Goal: Information Seeking & Learning: Get advice/opinions

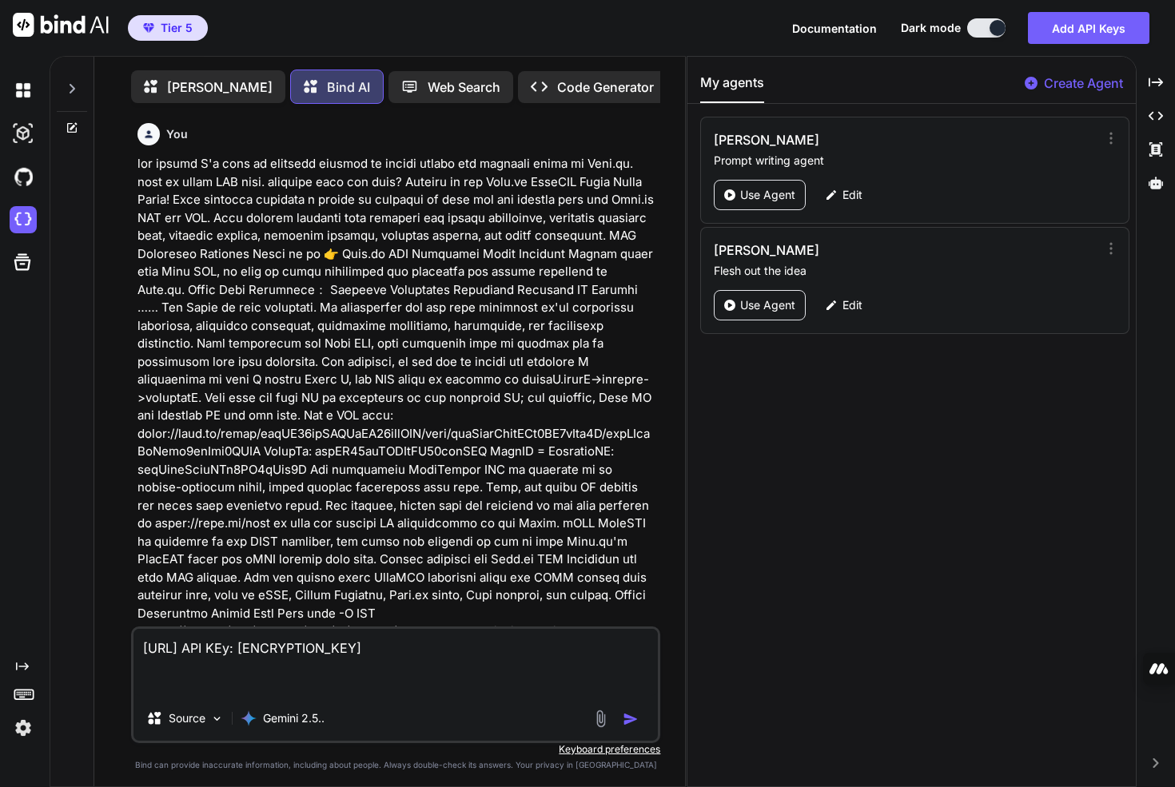
scroll to position [15621, 0]
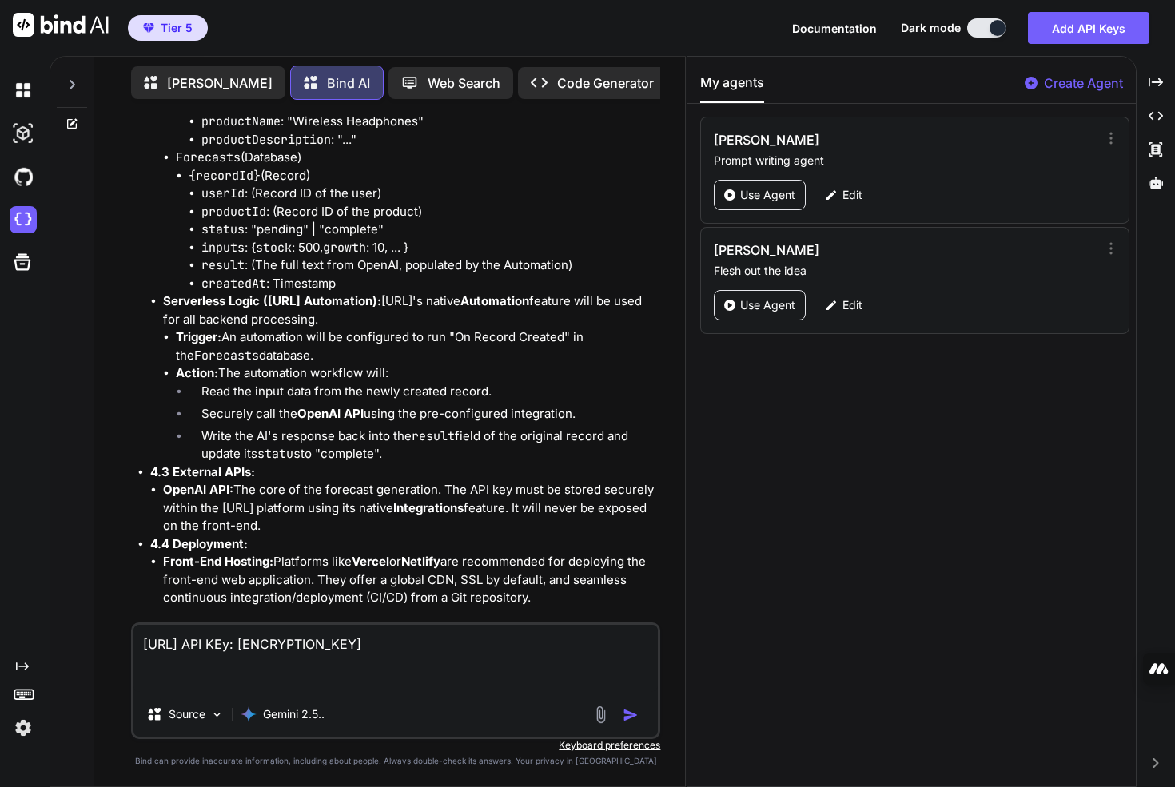
click at [333, 645] on textarea "[URL] API KEy: [ENCRYPTION_KEY]" at bounding box center [396, 658] width 524 height 67
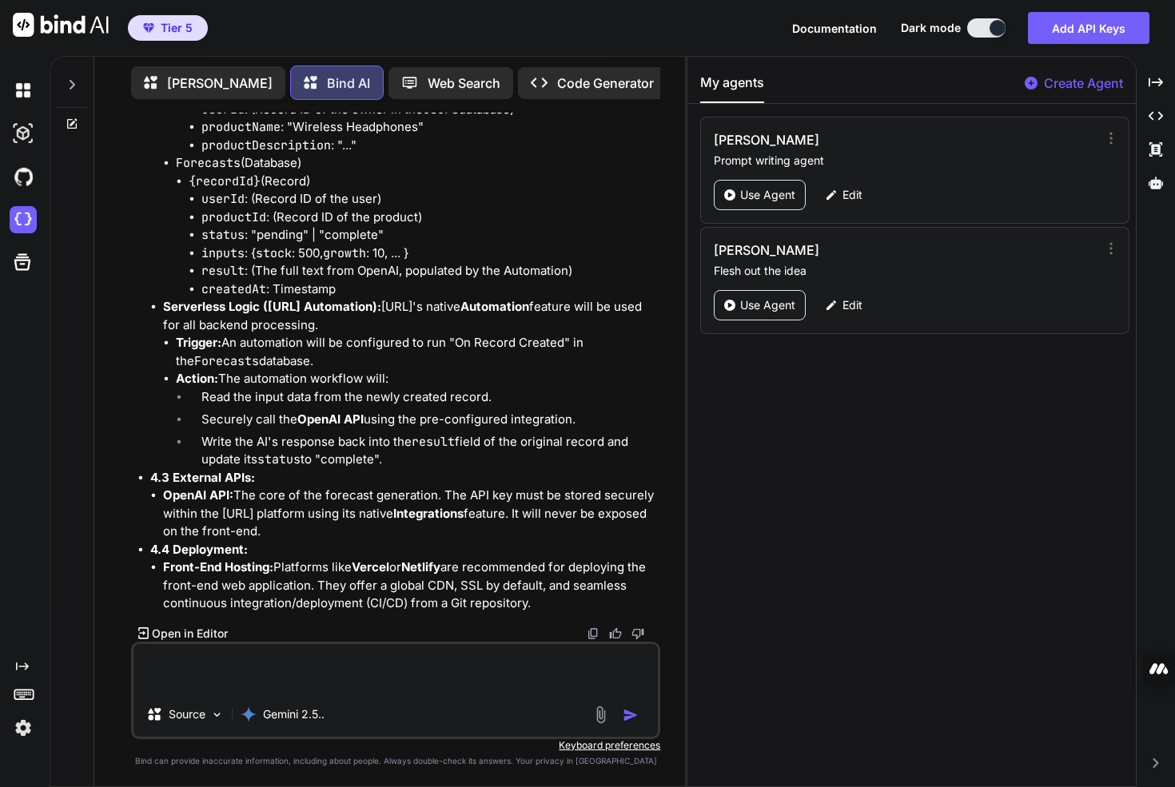
scroll to position [15602, 0]
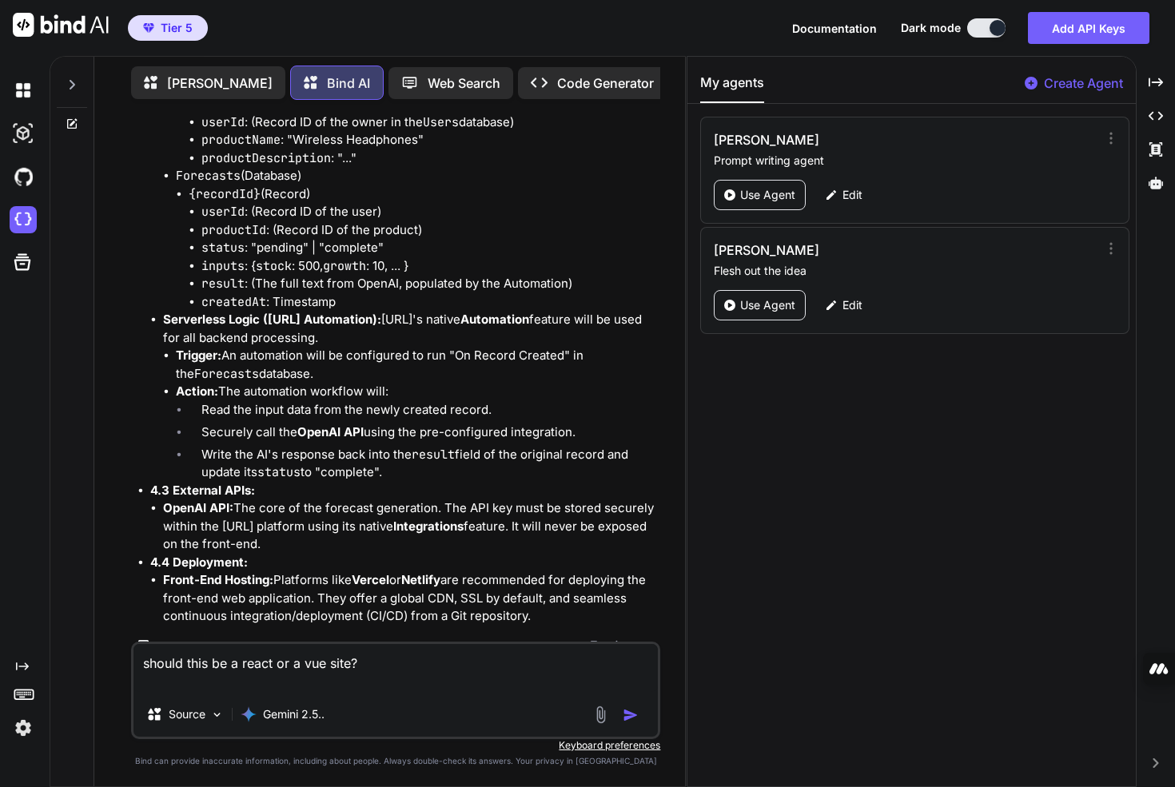
type textarea "should this be a react or a vue site?"
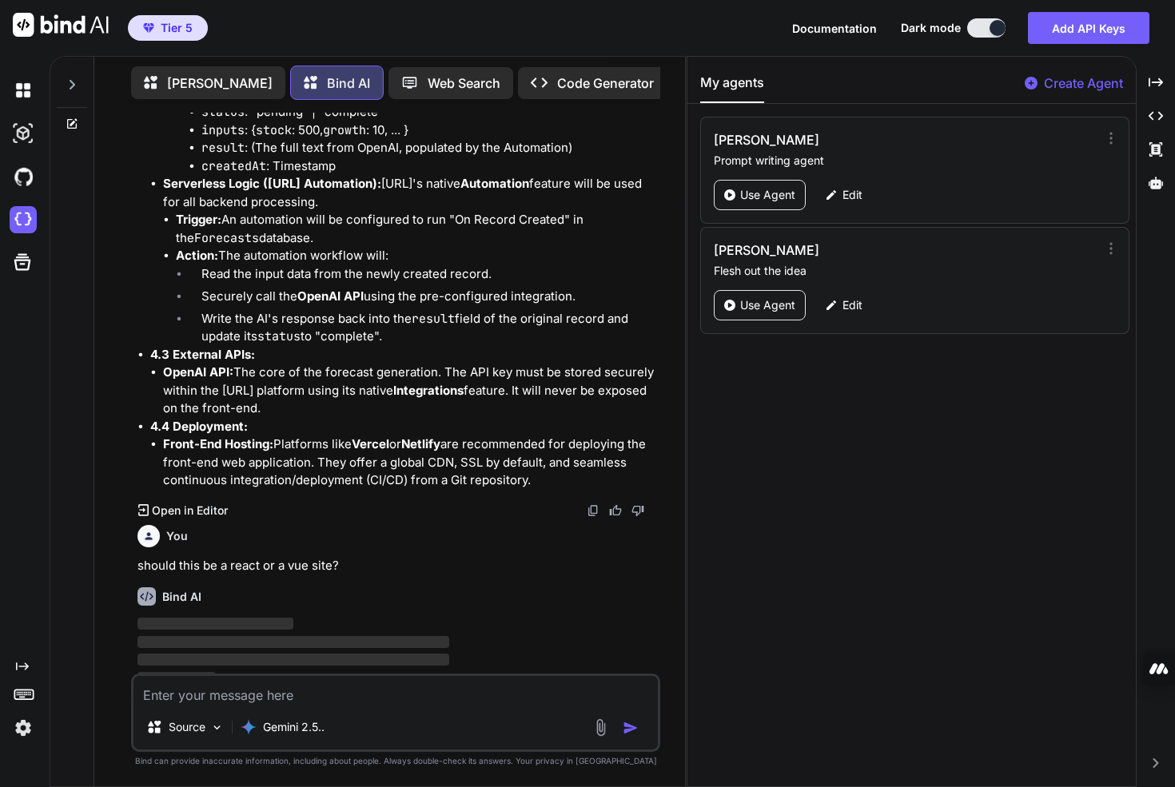
scroll to position [15739, 0]
click at [317, 556] on p "should this be a react or a vue site?" at bounding box center [398, 565] width 520 height 18
copy p "should this be a react or a vue site?"
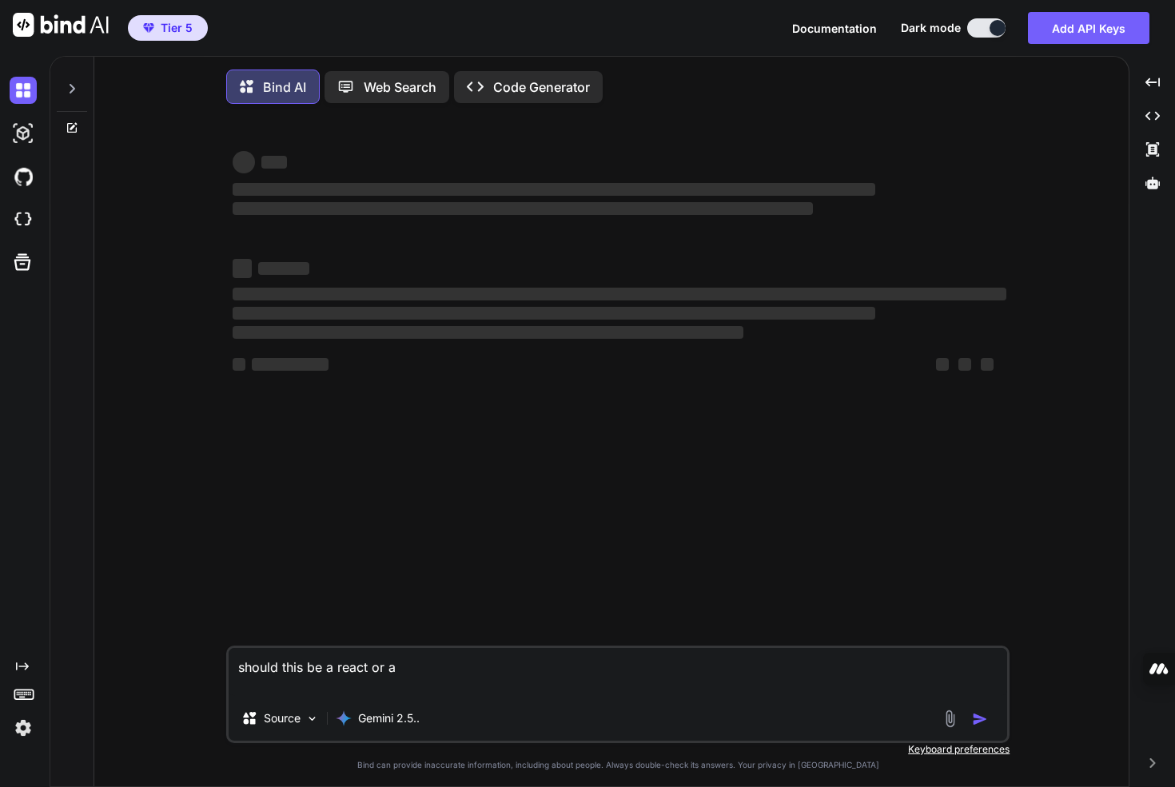
type textarea "x"
type textarea "should this be a react or a"
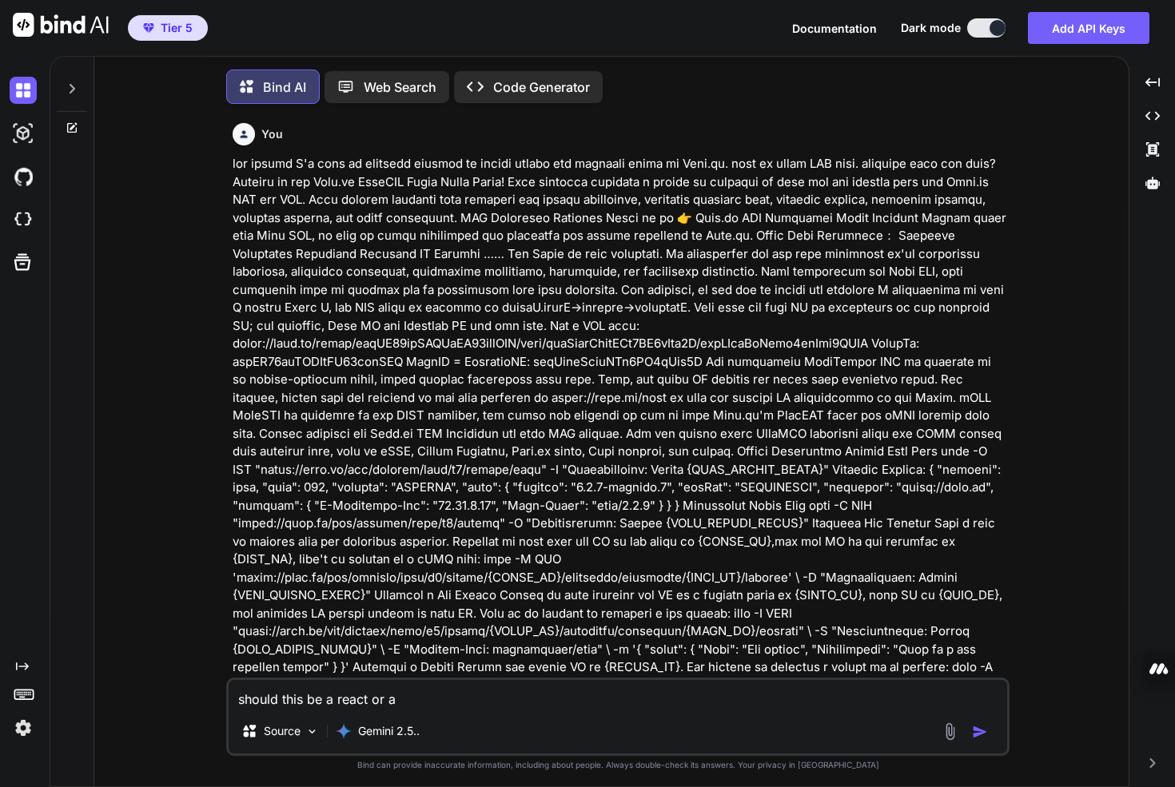
scroll to position [8, 0]
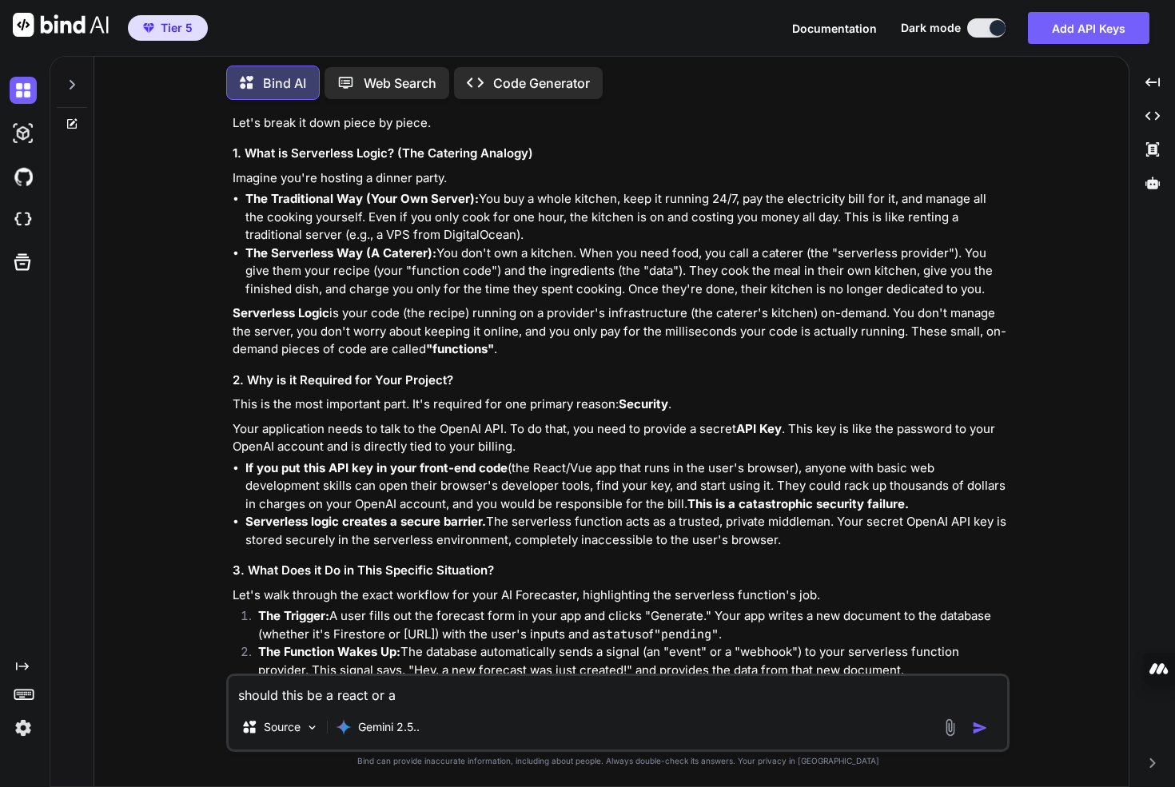
type textarea "x"
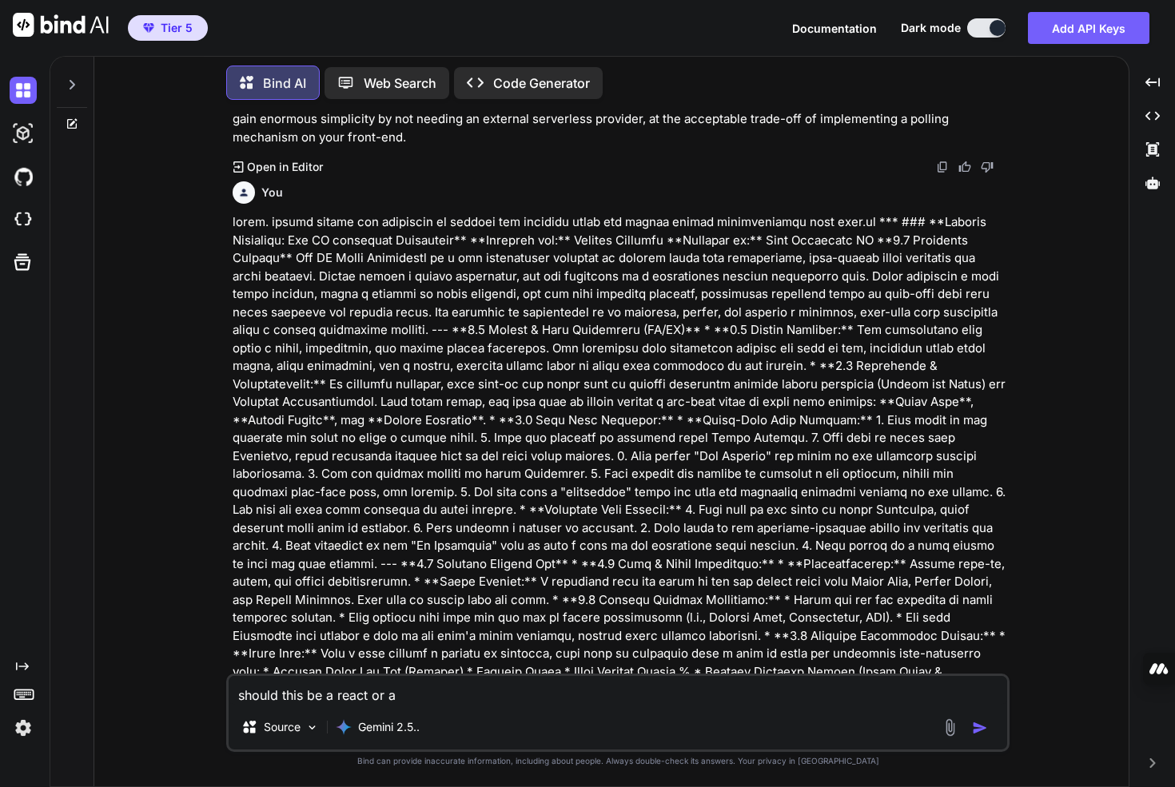
scroll to position [9076, 0]
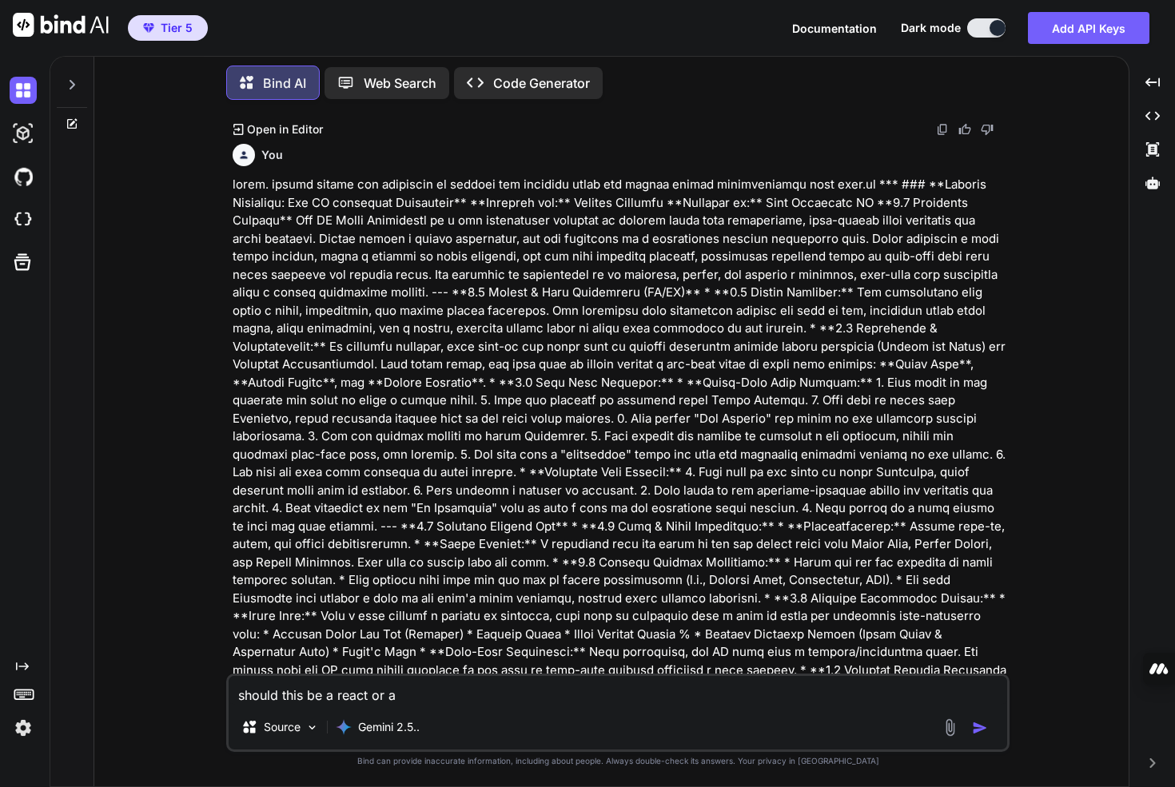
click at [361, 701] on textarea "should this be a react or a" at bounding box center [618, 690] width 779 height 29
type textarea "should this be a react or a vue site?"
type textarea "x"
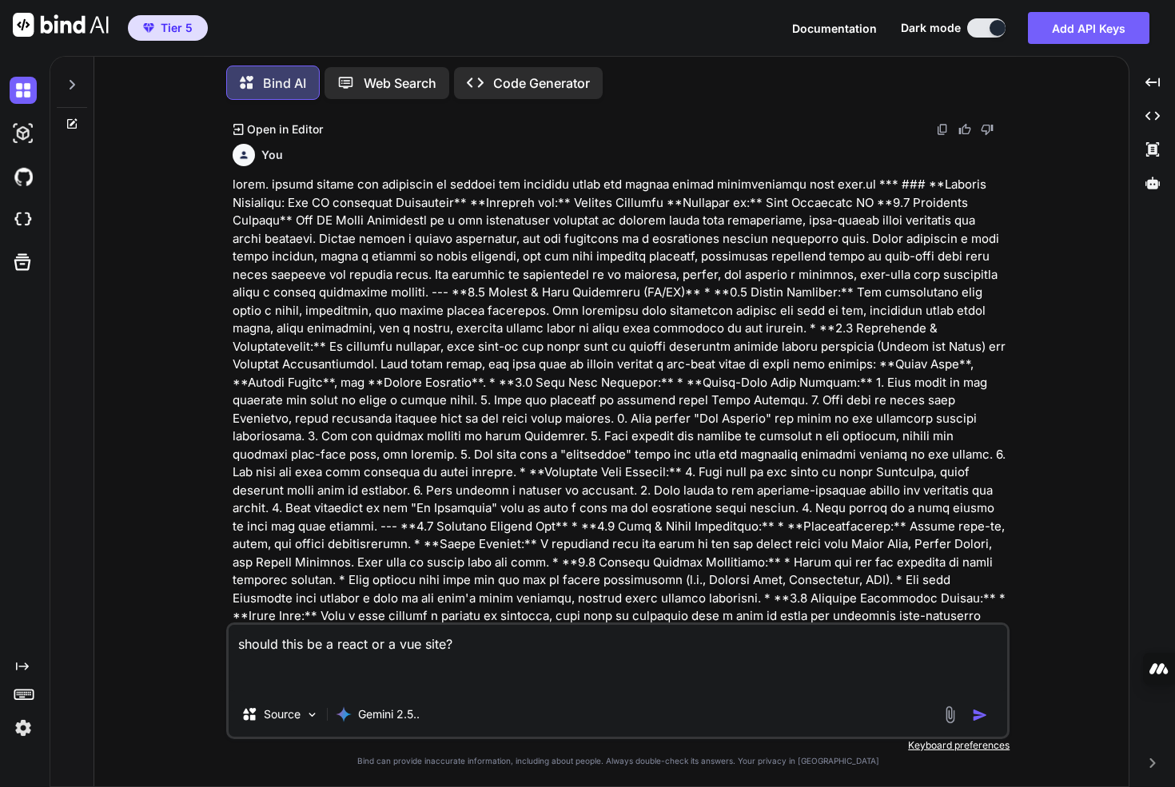
click at [349, 688] on textarea "should this be a react or a vue site?" at bounding box center [618, 658] width 779 height 67
type textarea "should this be a react or a vue site?"
type textarea "x"
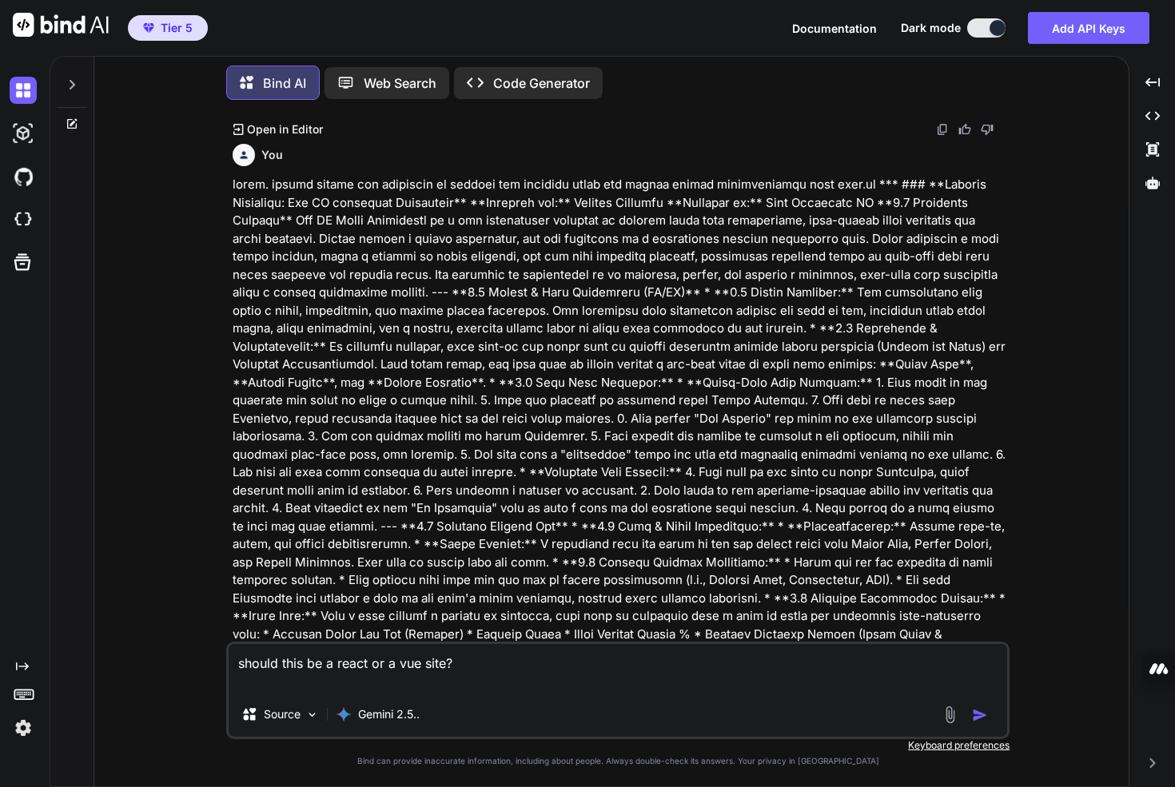
type textarea "should this be a react or a vue site?"
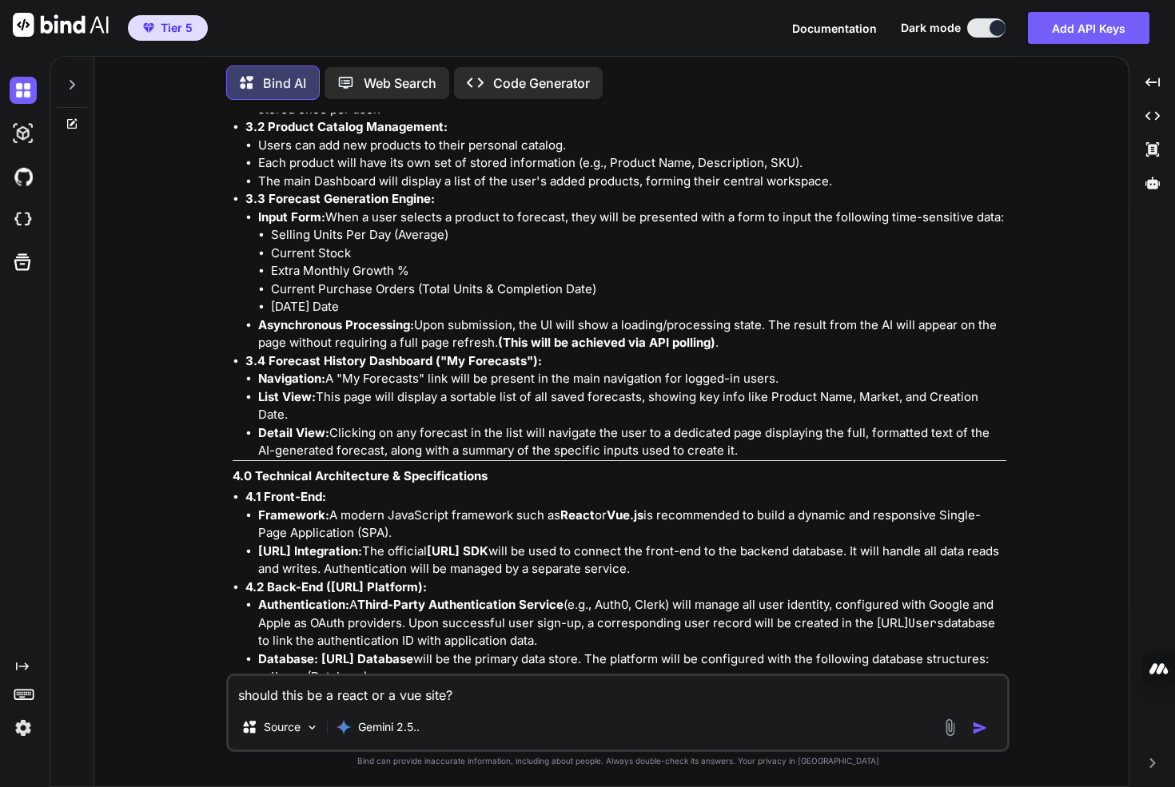
scroll to position [11509, 0]
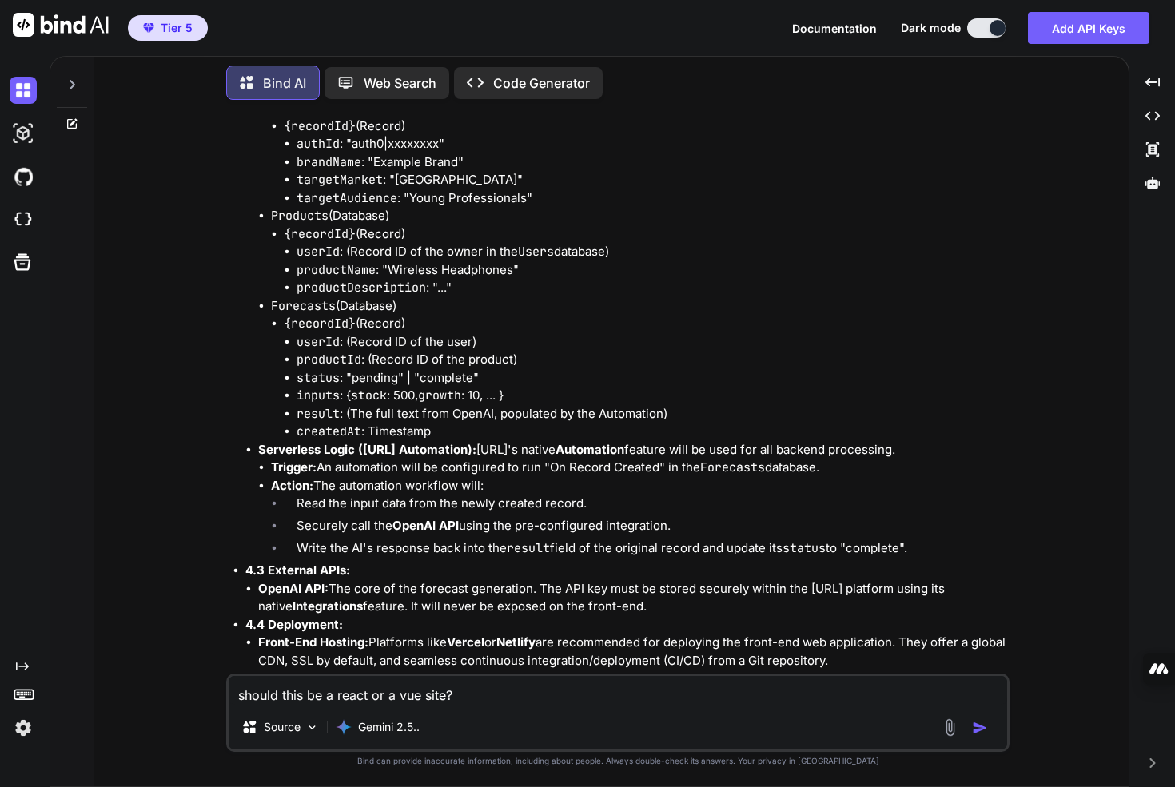
type textarea "x"
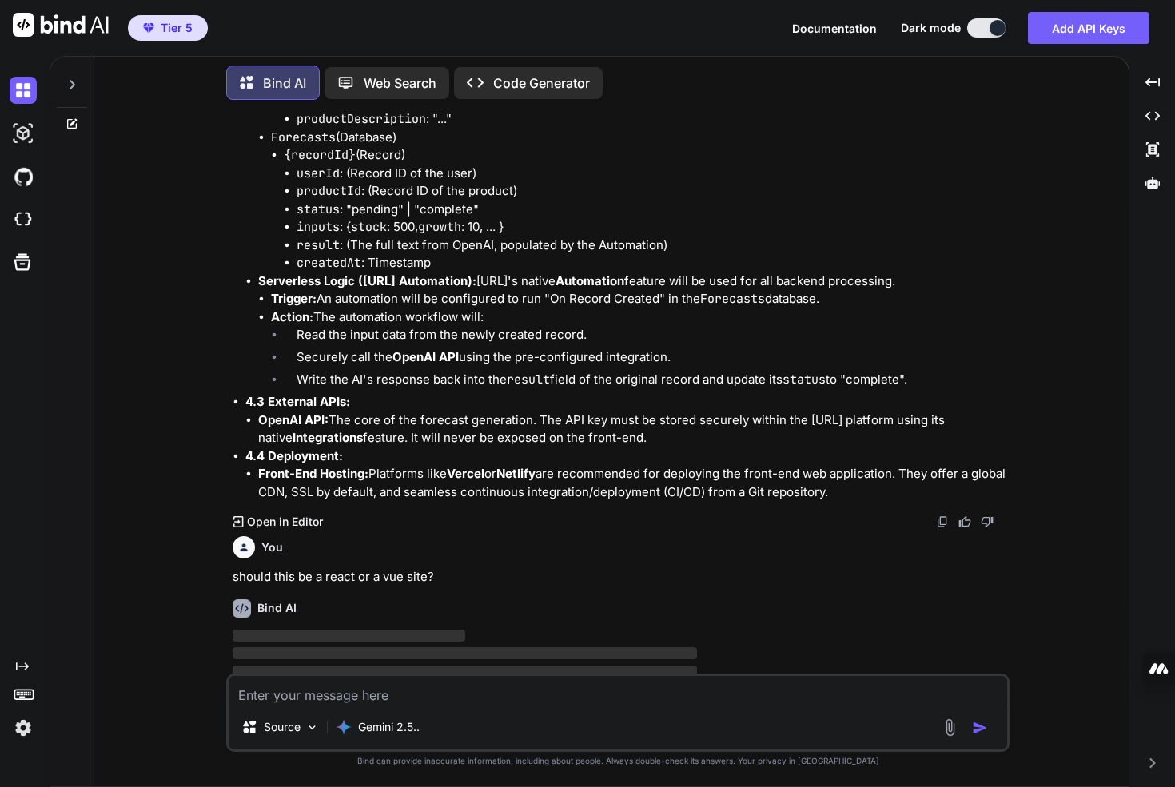
scroll to position [11678, 0]
click at [73, 118] on icon at bounding box center [73, 121] width 7 height 7
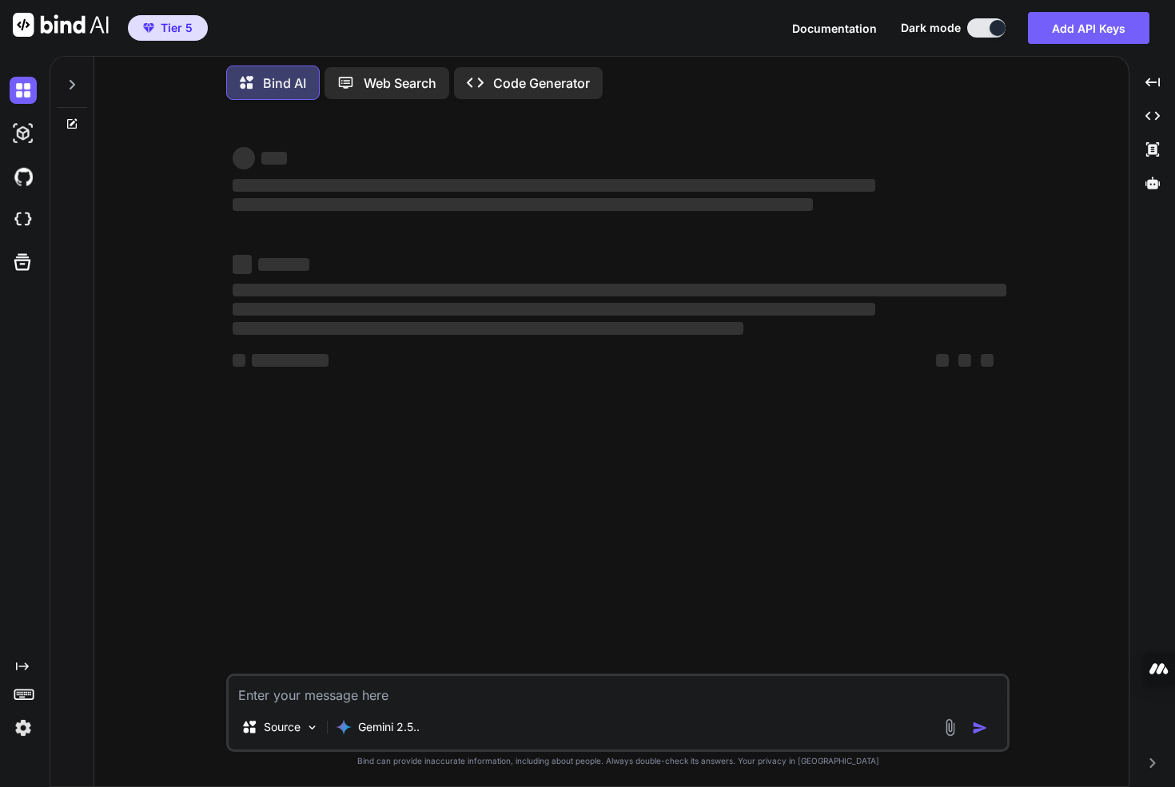
type textarea "x"
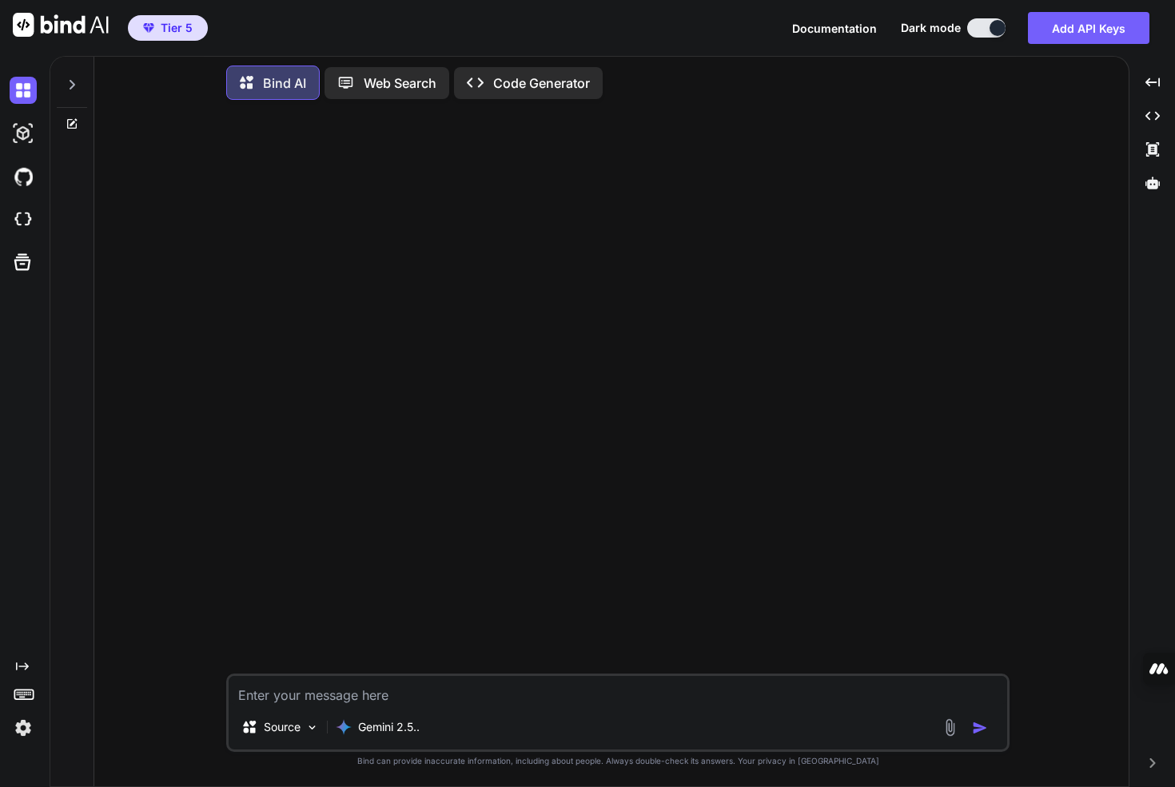
click at [457, 707] on div "Source Gemini 2.5.." at bounding box center [617, 713] width 783 height 78
click at [457, 697] on textarea at bounding box center [618, 690] width 779 height 29
paste textarea "Would like to build a webapp for PPC management from Amazon. The user inputs th…"
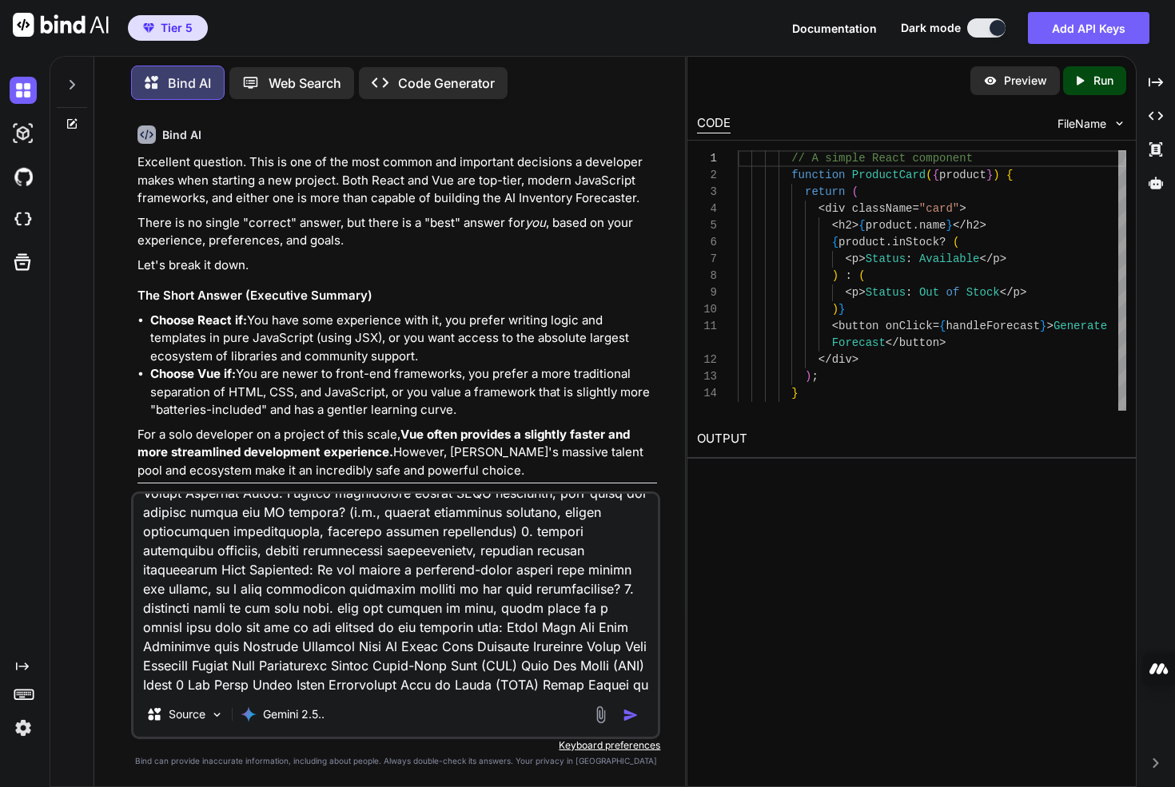
type textarea "Would like to build a webapp for PPC management from Amazon. The user inputs th…"
click at [387, 186] on p "Excellent question. This is one of the most common and important decisions a de…" at bounding box center [398, 180] width 520 height 54
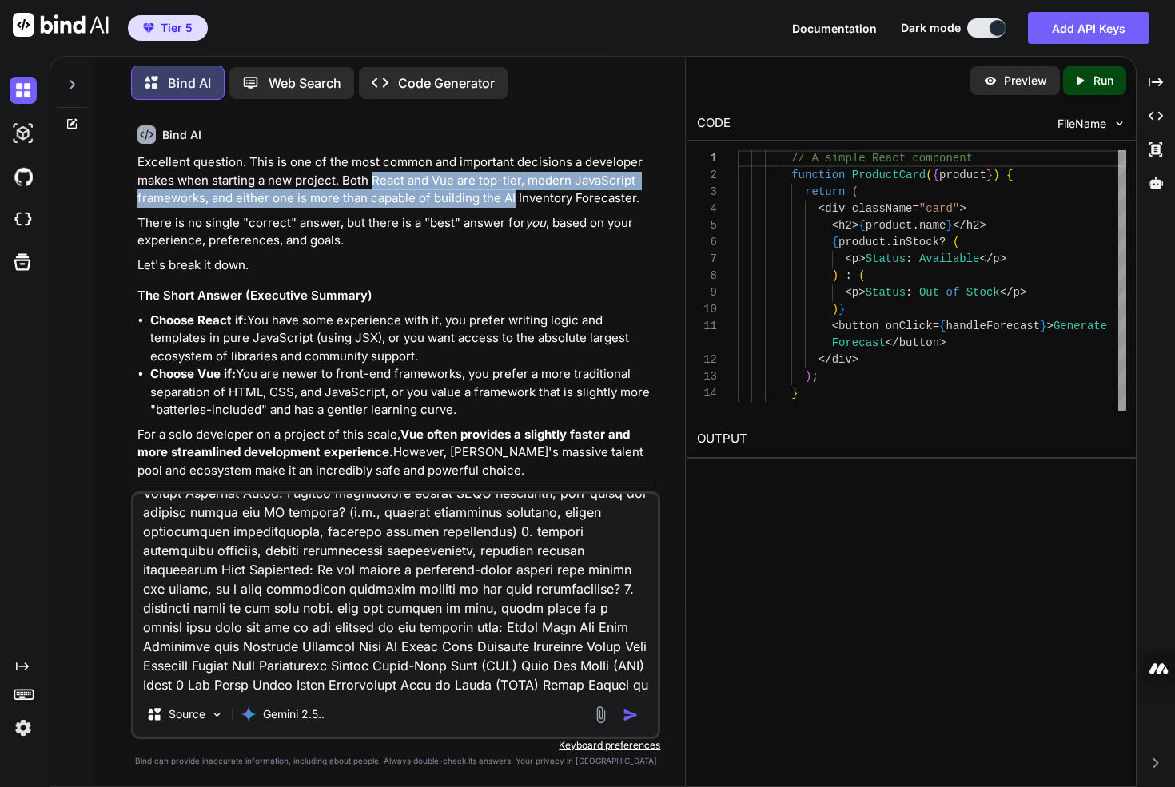
drag, startPoint x: 387, startPoint y: 186, endPoint x: 518, endPoint y: 194, distance: 131.4
click at [518, 194] on p "Excellent question. This is one of the most common and important decisions a de…" at bounding box center [398, 180] width 520 height 54
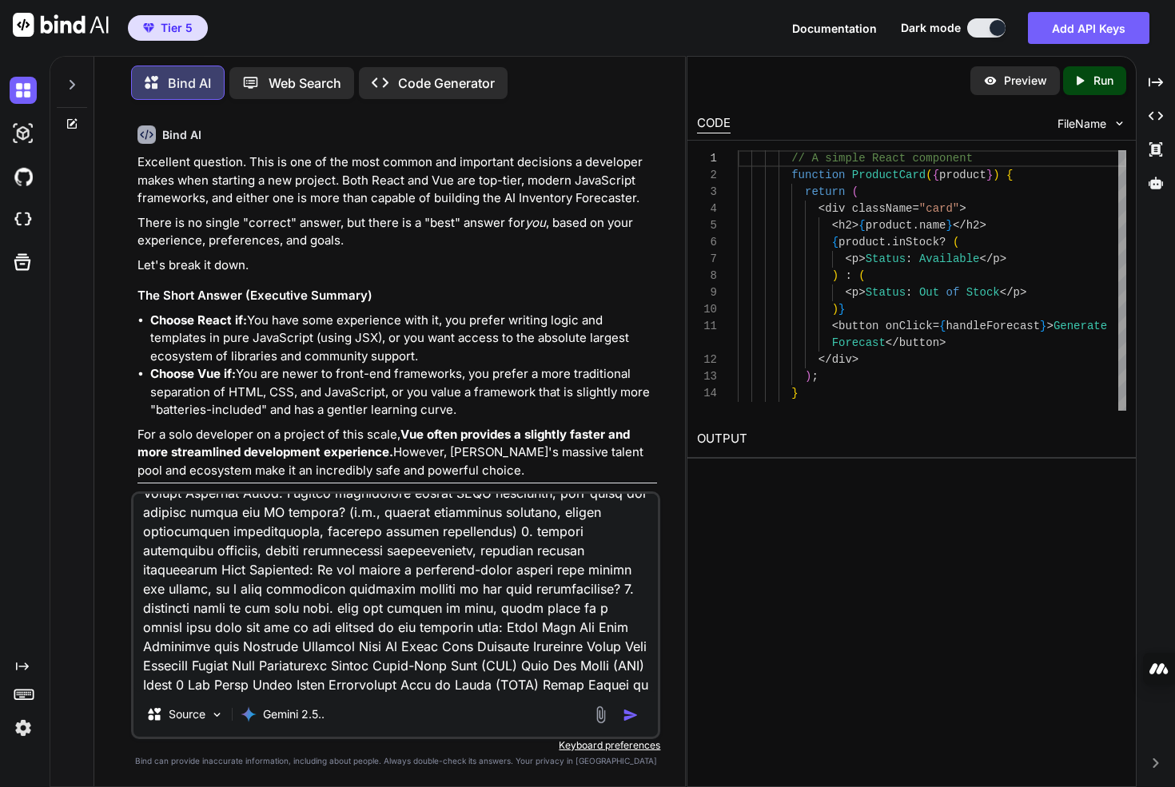
click at [546, 191] on p "Excellent question. This is one of the most common and important decisions a de…" at bounding box center [398, 180] width 520 height 54
click at [534, 183] on p "Excellent question. This is one of the most common and important decisions a de…" at bounding box center [398, 180] width 520 height 54
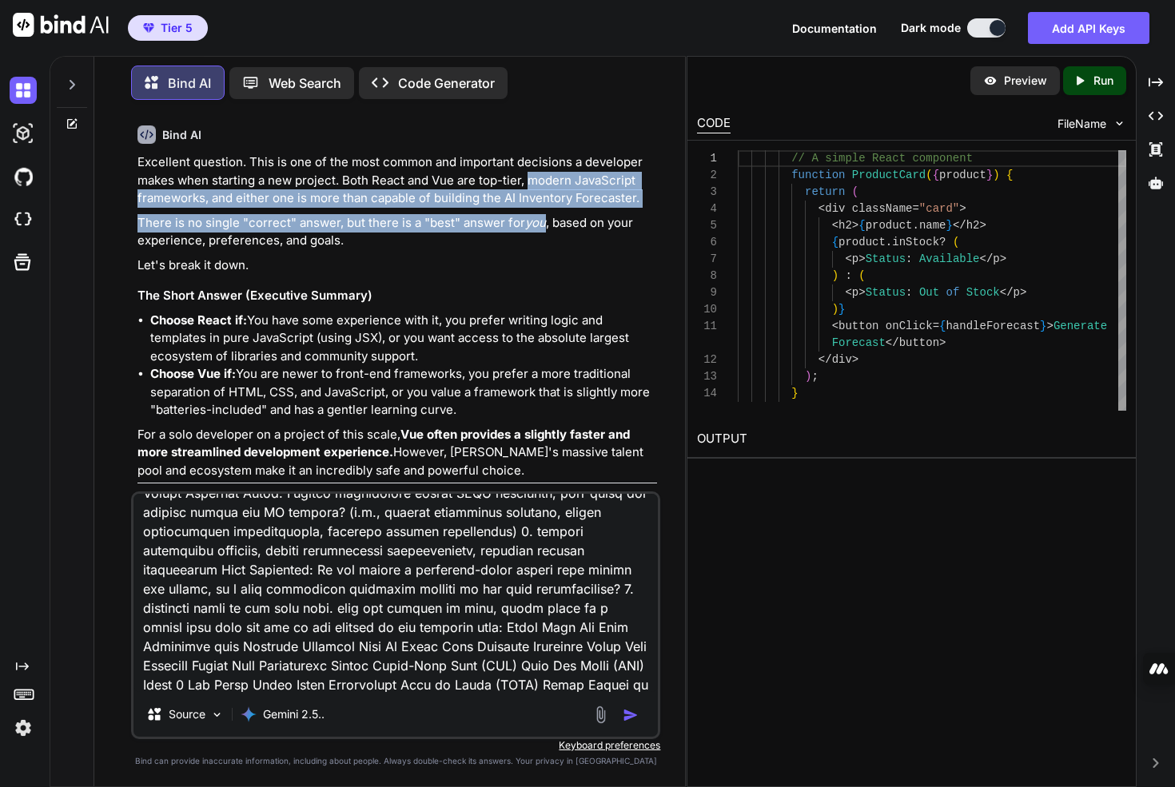
drag, startPoint x: 534, startPoint y: 183, endPoint x: 533, endPoint y: 225, distance: 42.4
click at [533, 225] on em "you" at bounding box center [535, 222] width 21 height 15
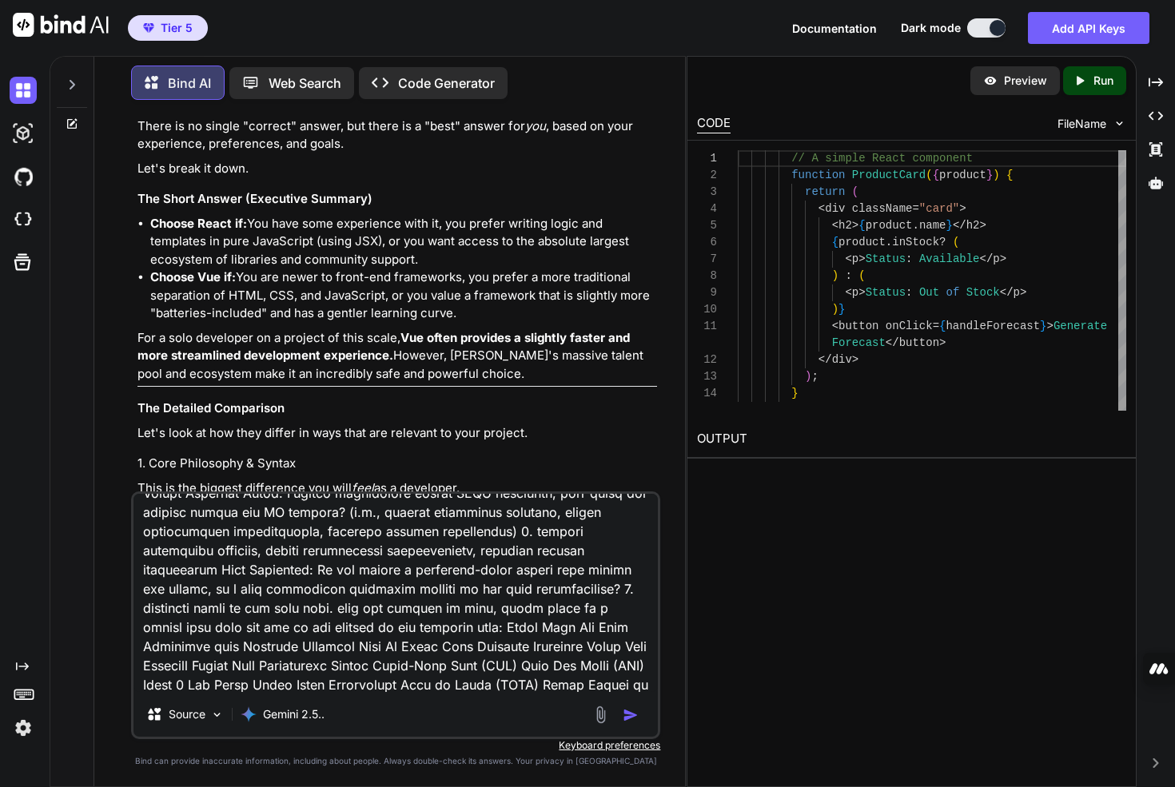
scroll to position [98, 0]
click at [257, 227] on li "Choose React if: You have some experience with it, you prefer writing logic and…" at bounding box center [403, 241] width 507 height 54
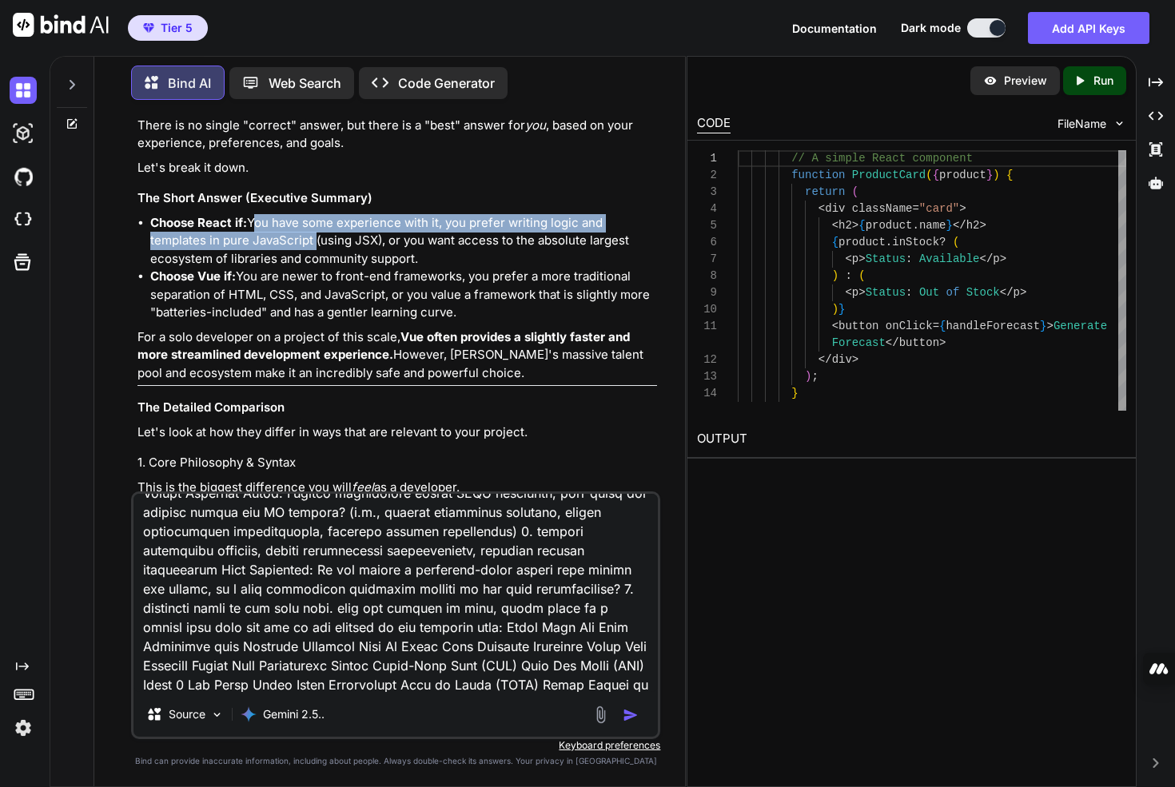
drag, startPoint x: 257, startPoint y: 227, endPoint x: 262, endPoint y: 255, distance: 28.4
click at [261, 250] on li "Choose React if: You have some experience with it, you prefer writing logic and…" at bounding box center [403, 241] width 507 height 54
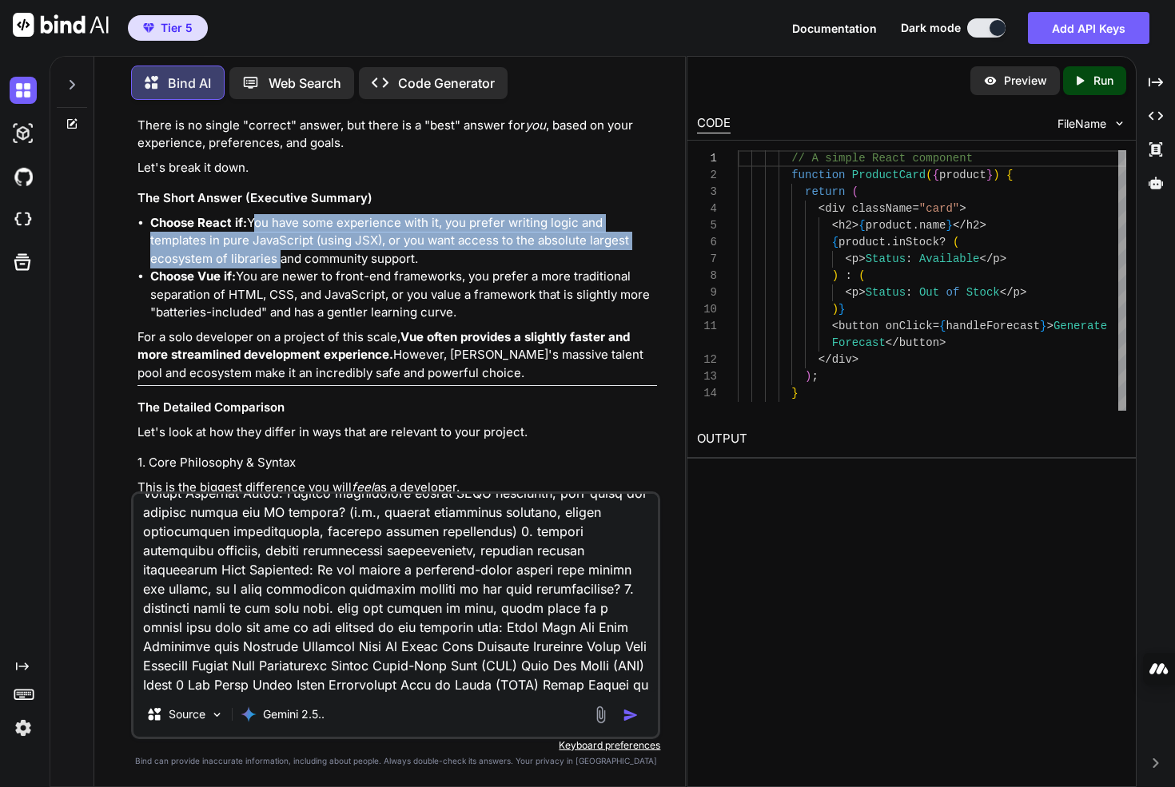
click at [262, 255] on li "Choose React if: You have some experience with it, you prefer writing logic and…" at bounding box center [403, 241] width 507 height 54
drag, startPoint x: 456, startPoint y: 222, endPoint x: 456, endPoint y: 264, distance: 41.6
click at [456, 264] on li "Choose React if: You have some experience with it, you prefer writing logic and…" at bounding box center [403, 241] width 507 height 54
click at [407, 253] on li "Choose React if: You have some experience with it, you prefer writing logic and…" at bounding box center [403, 241] width 507 height 54
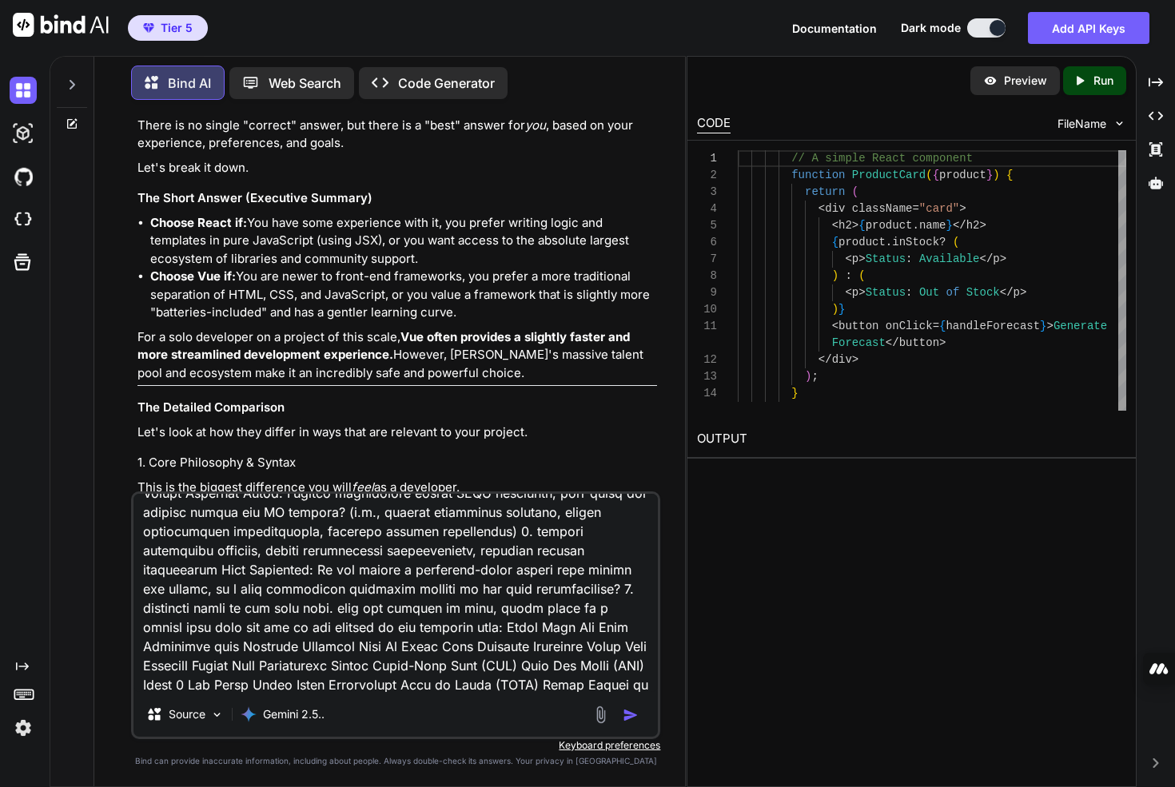
drag, startPoint x: 391, startPoint y: 244, endPoint x: 396, endPoint y: 268, distance: 24.5
click at [393, 256] on li "Choose React if: You have some experience with it, you prefer writing logic and…" at bounding box center [403, 241] width 507 height 54
click at [396, 268] on li "Choose Vue if: You are newer to front-end frameworks, you prefer a more traditi…" at bounding box center [403, 295] width 507 height 54
drag, startPoint x: 252, startPoint y: 275, endPoint x: 402, endPoint y: 276, distance: 150.3
click at [400, 276] on li "Choose Vue if: You are newer to front-end frameworks, you prefer a more traditi…" at bounding box center [403, 295] width 507 height 54
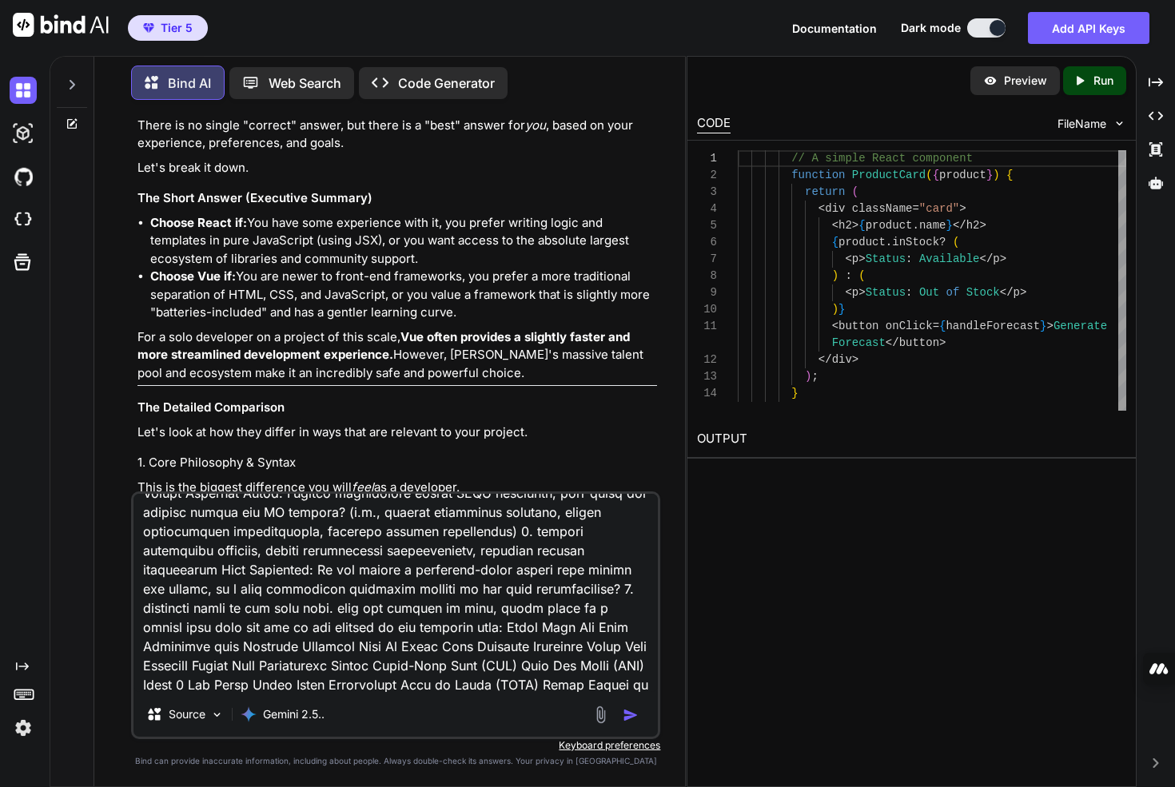
click at [412, 278] on li "Choose Vue if: You are newer to front-end frameworks, you prefer a more traditi…" at bounding box center [403, 295] width 507 height 54
drag, startPoint x: 412, startPoint y: 278, endPoint x: 306, endPoint y: 278, distance: 105.5
click at [306, 278] on li "Choose Vue if: You are newer to front-end frameworks, you prefer a more traditi…" at bounding box center [403, 295] width 507 height 54
drag, startPoint x: 306, startPoint y: 278, endPoint x: 413, endPoint y: 278, distance: 107.1
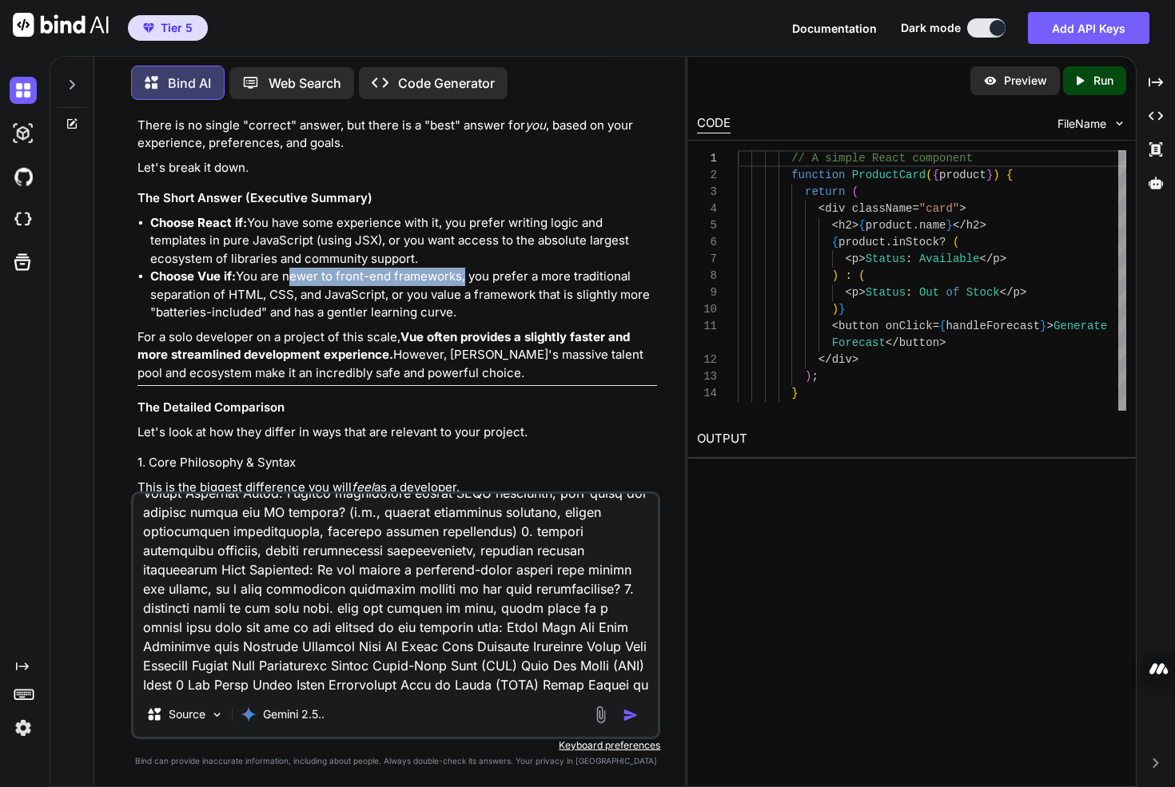
click at [413, 278] on li "Choose Vue if: You are newer to front-end frameworks, you prefer a more traditi…" at bounding box center [403, 295] width 507 height 54
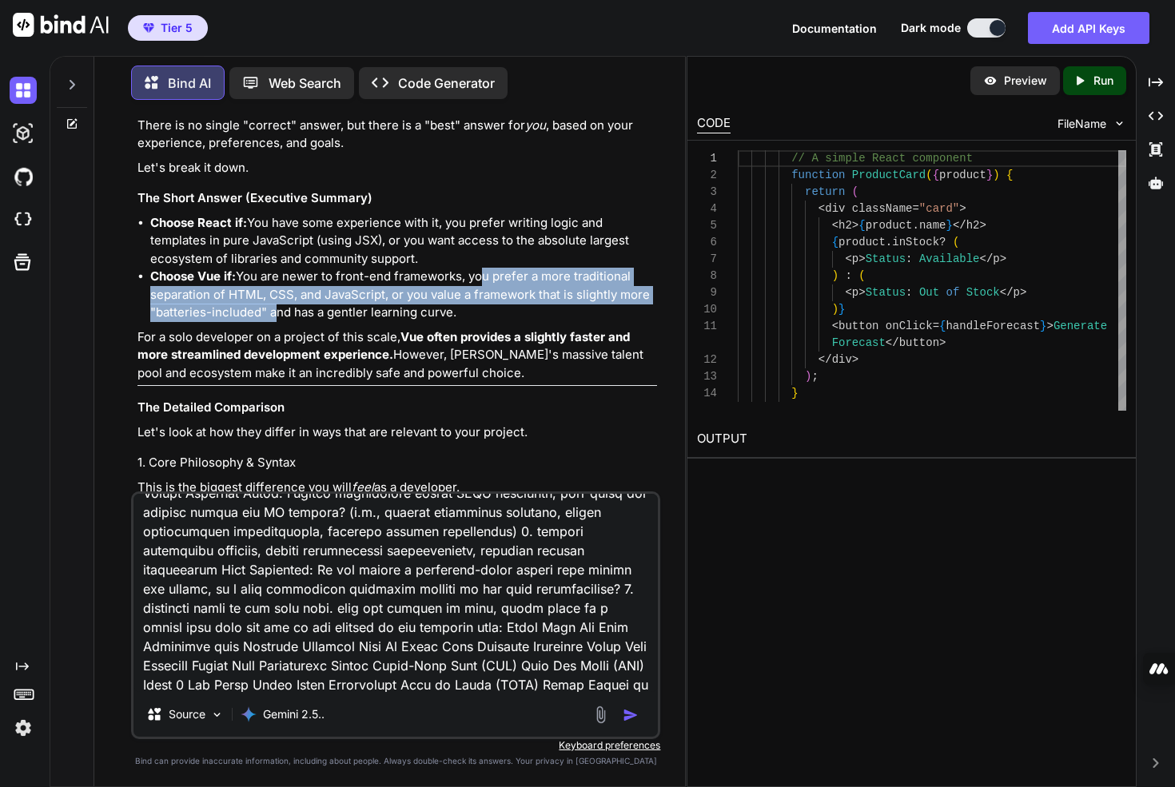
drag, startPoint x: 474, startPoint y: 279, endPoint x: 267, endPoint y: 307, distance: 208.9
click at [267, 308] on li "Choose Vue if: You are newer to front-end frameworks, you prefer a more traditi…" at bounding box center [403, 295] width 507 height 54
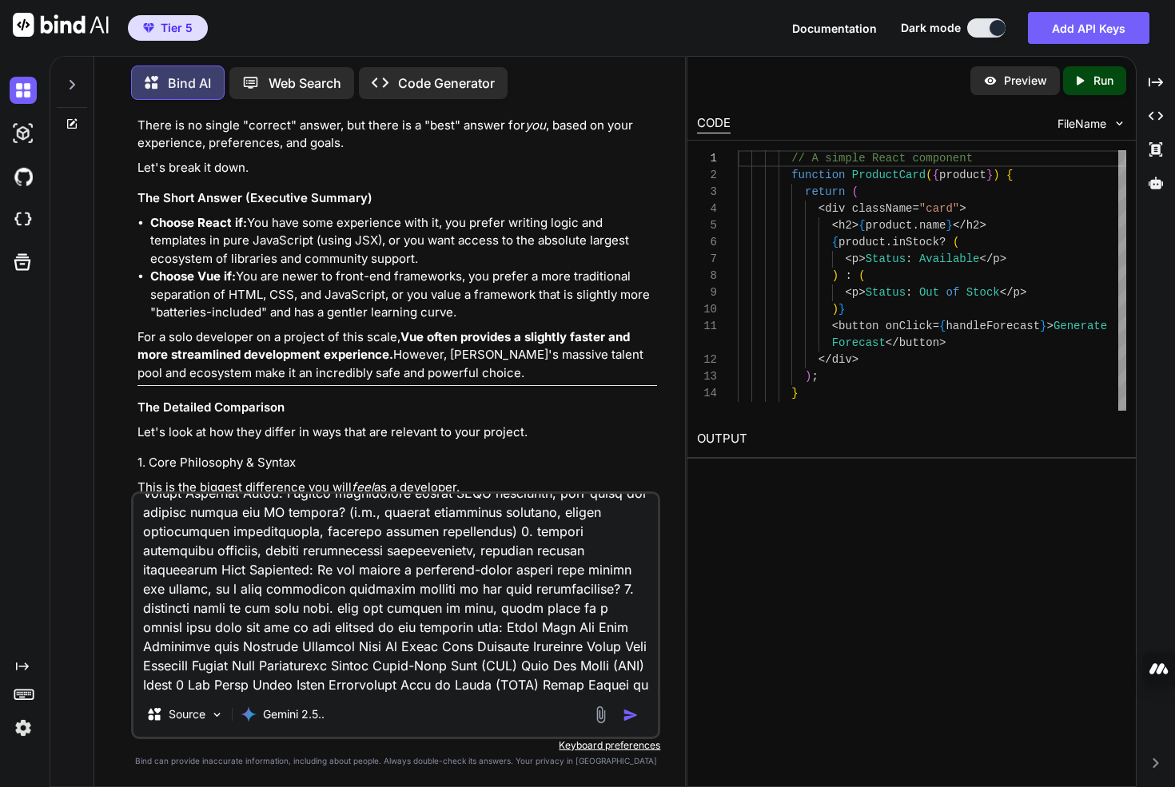
click at [313, 297] on li "Choose Vue if: You are newer to front-end frameworks, you prefer a more traditi…" at bounding box center [403, 295] width 507 height 54
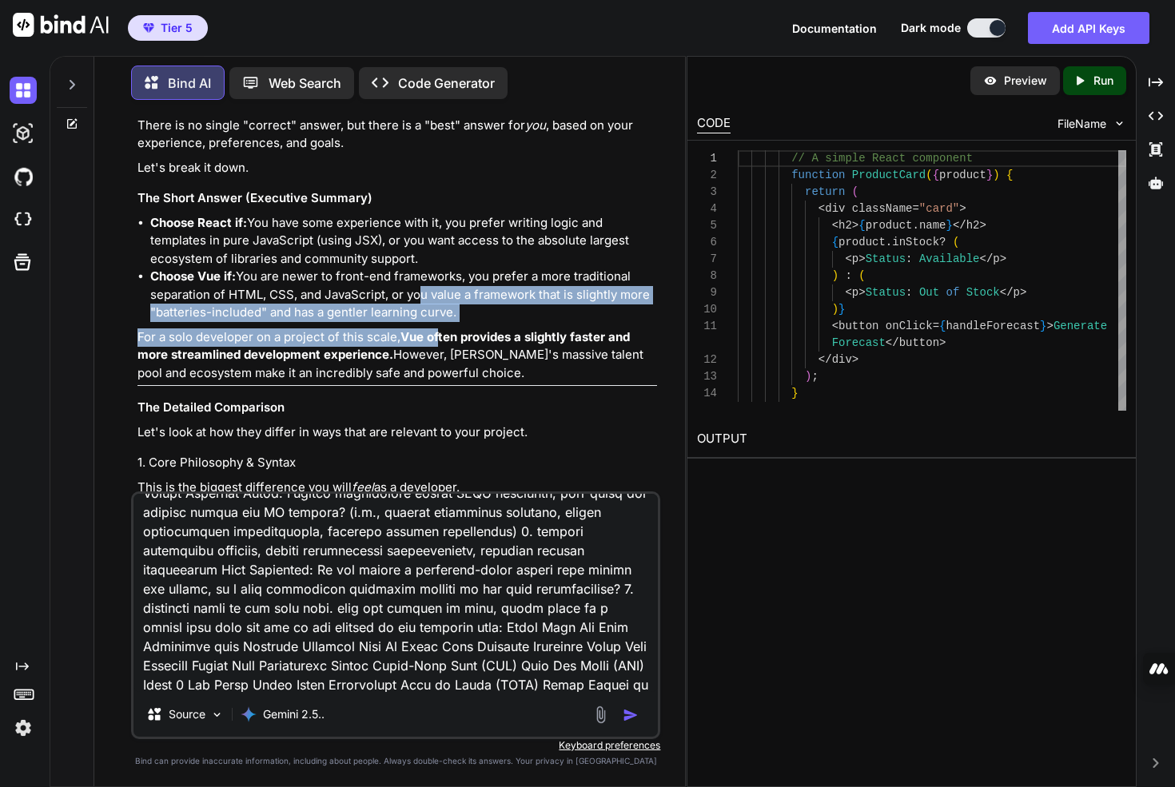
drag, startPoint x: 412, startPoint y: 299, endPoint x: 445, endPoint y: 345, distance: 56.6
click at [448, 312] on li "Choose Vue if: You are newer to front-end frameworks, you prefer a more traditi…" at bounding box center [403, 295] width 507 height 54
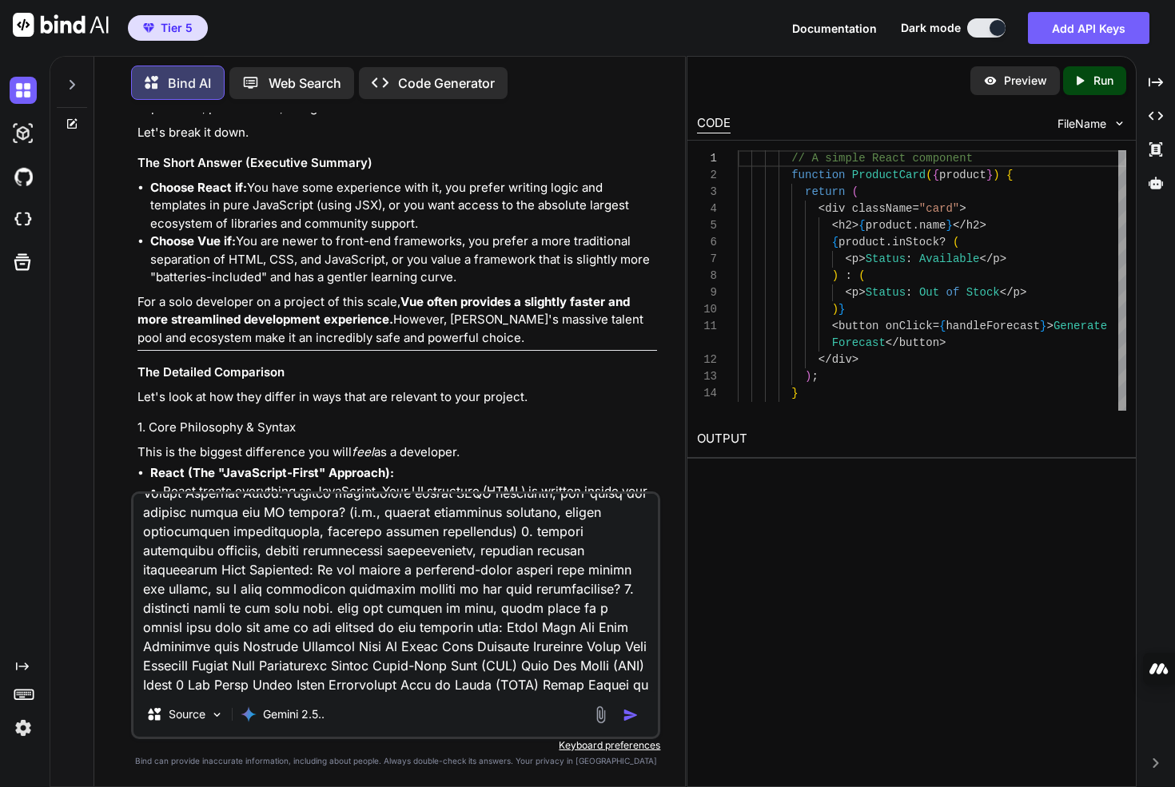
scroll to position [144, 0]
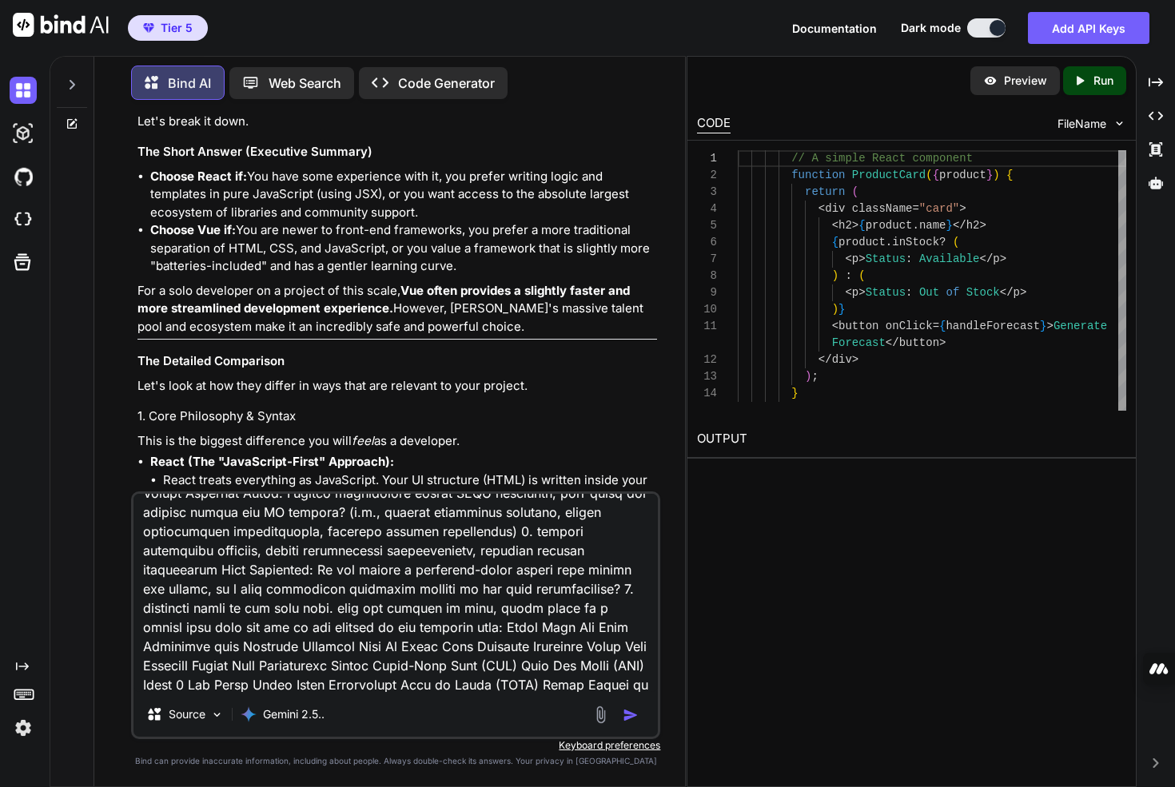
click at [413, 321] on p "For a solo developer on a project of this scale, Vue often provides a slightly …" at bounding box center [398, 309] width 520 height 54
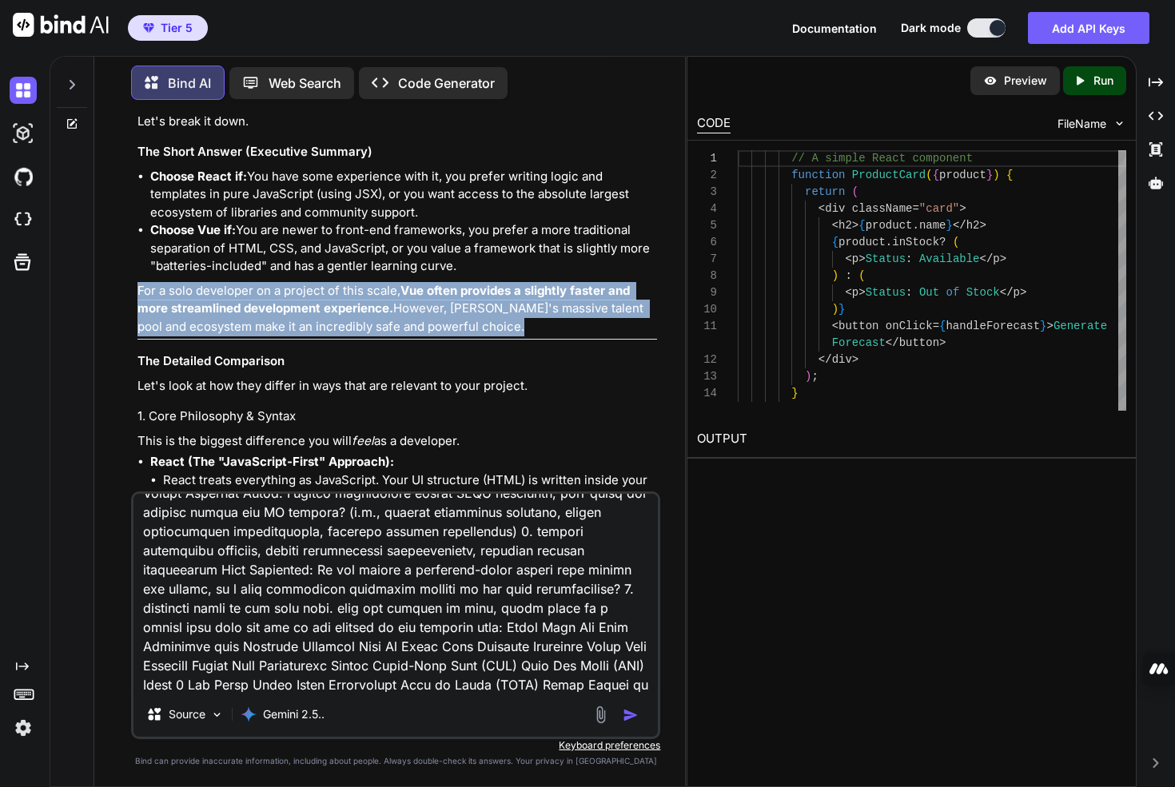
click at [413, 321] on p "For a solo developer on a project of this scale, Vue often provides a slightly …" at bounding box center [398, 309] width 520 height 54
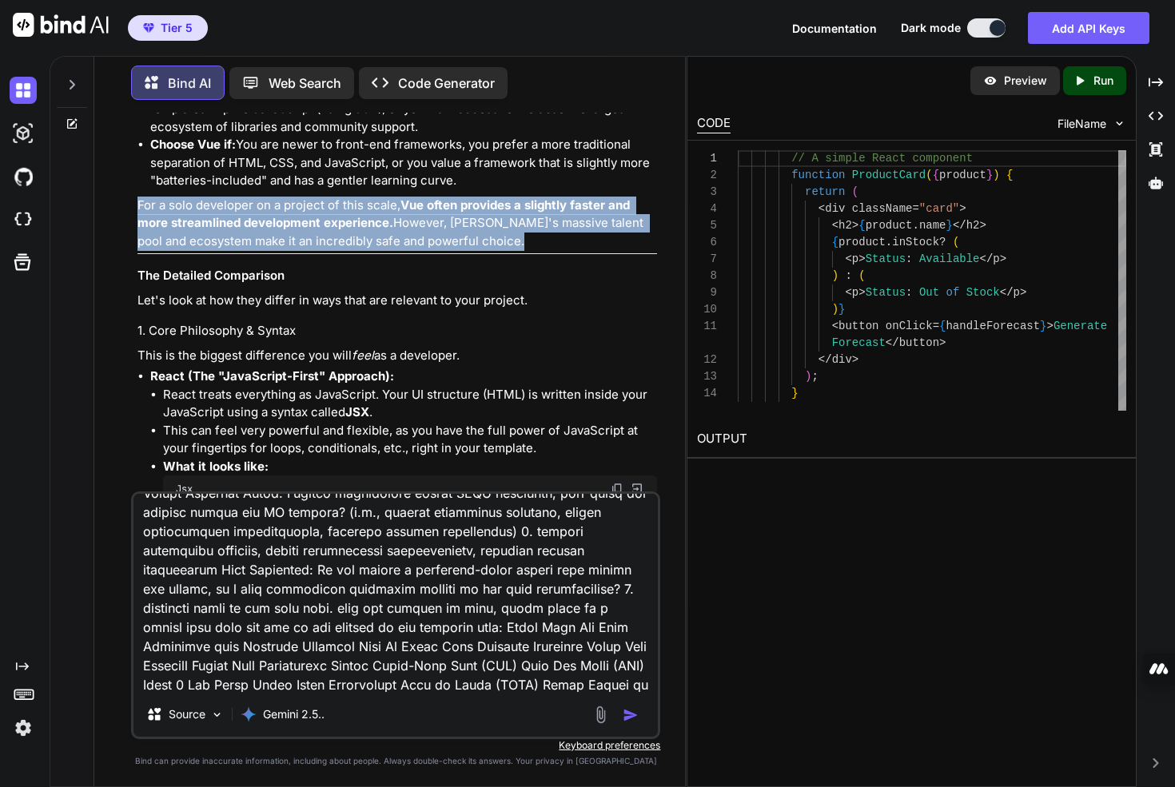
scroll to position [234, 0]
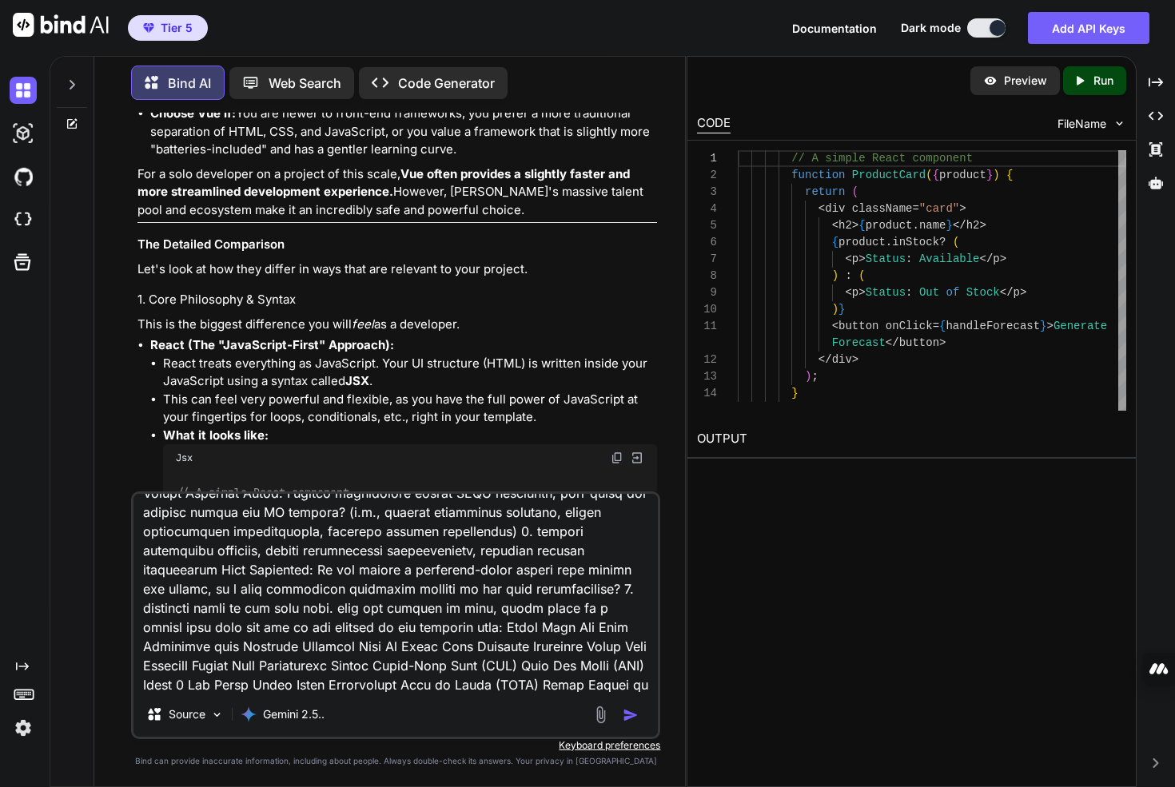
click at [392, 269] on p "Let's look at how they differ in ways that are relevant to your project." at bounding box center [398, 270] width 520 height 18
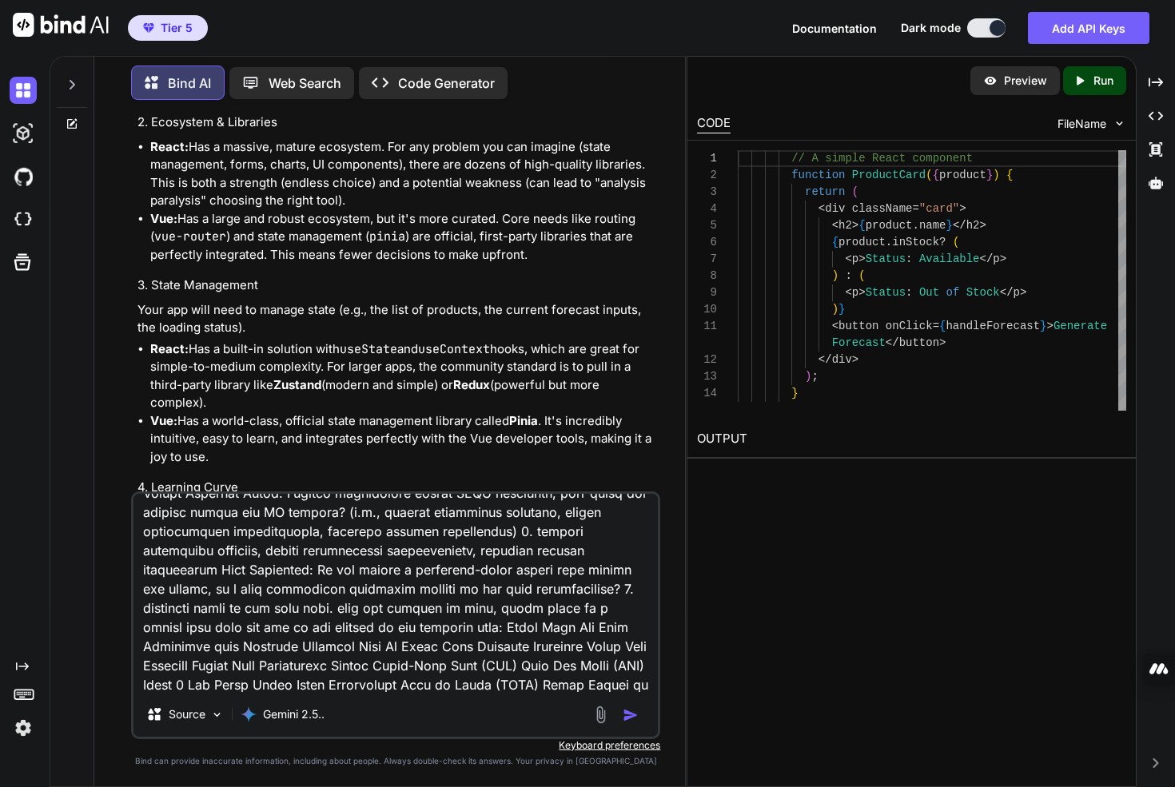
scroll to position [1205, 0]
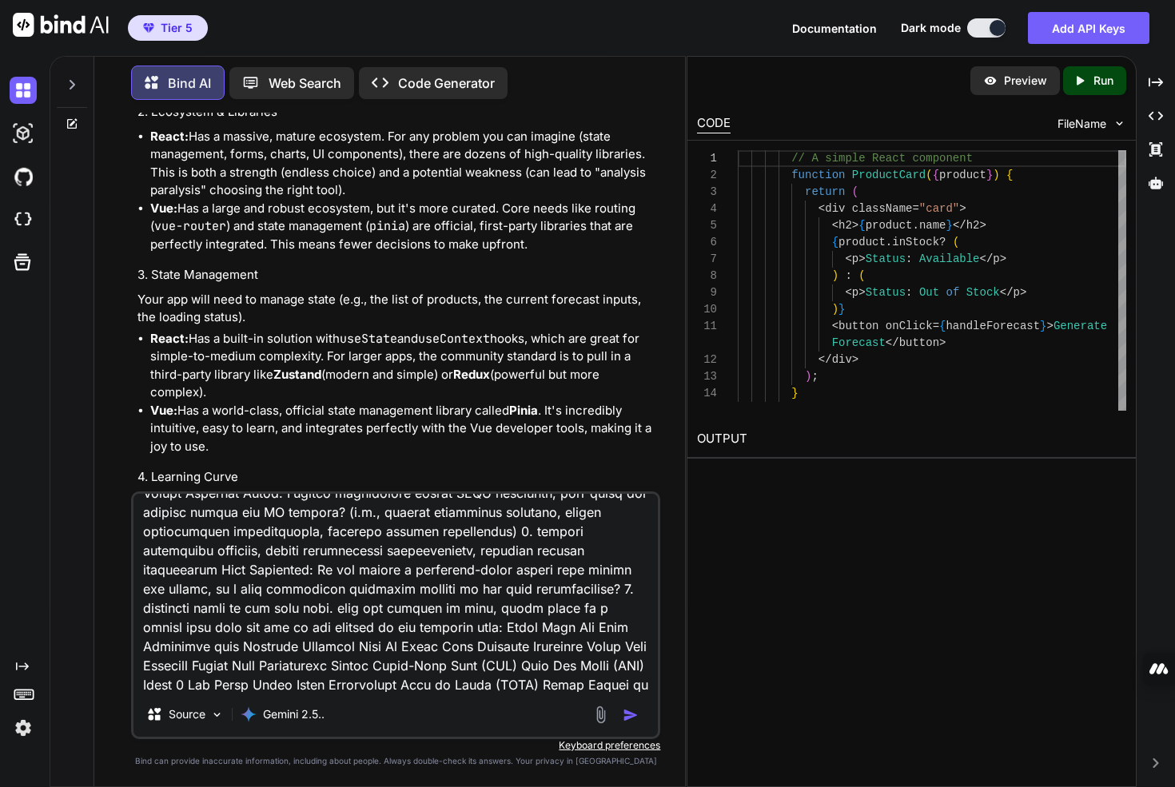
click at [195, 254] on li "Vue: Has a large and robust ecosystem, but it's more curated. Core needs like r…" at bounding box center [403, 227] width 507 height 54
drag, startPoint x: 195, startPoint y: 353, endPoint x: 378, endPoint y: 356, distance: 183.1
click at [378, 254] on li "Vue: Has a large and robust ecosystem, but it's more curated. Core needs like r…" at bounding box center [403, 227] width 507 height 54
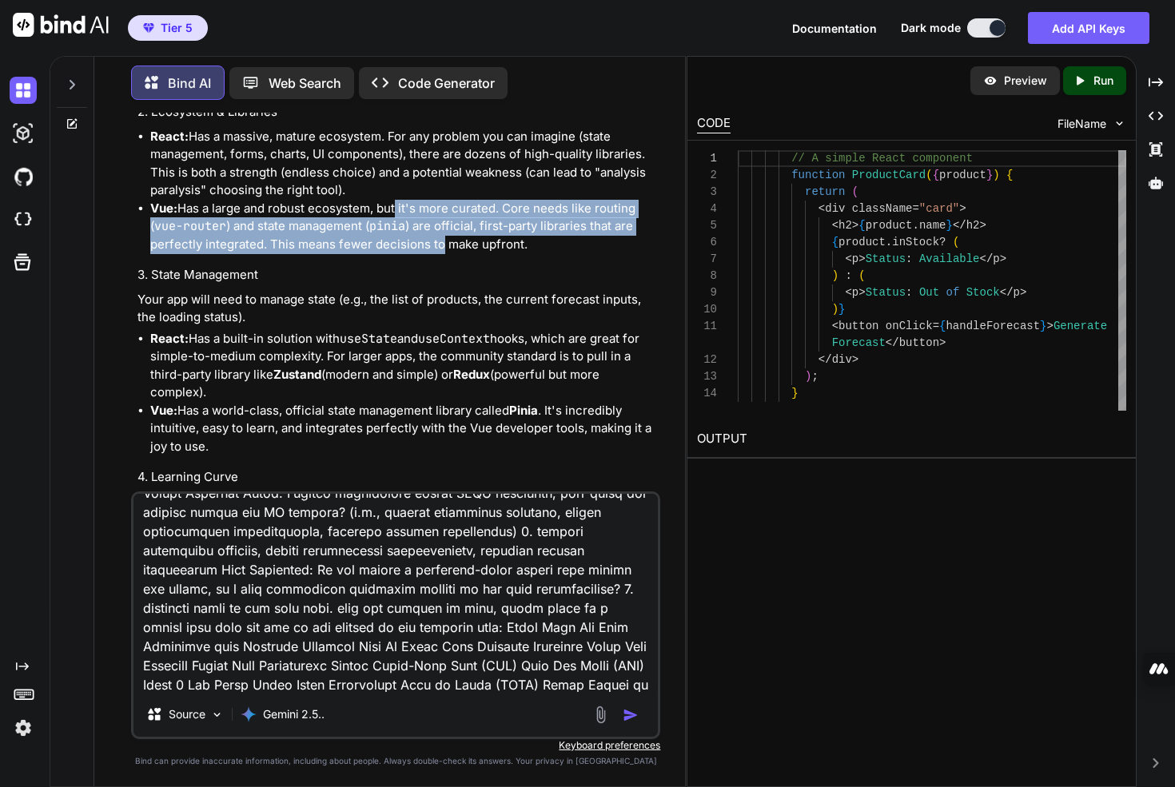
drag, startPoint x: 397, startPoint y: 356, endPoint x: 440, endPoint y: 401, distance: 62.8
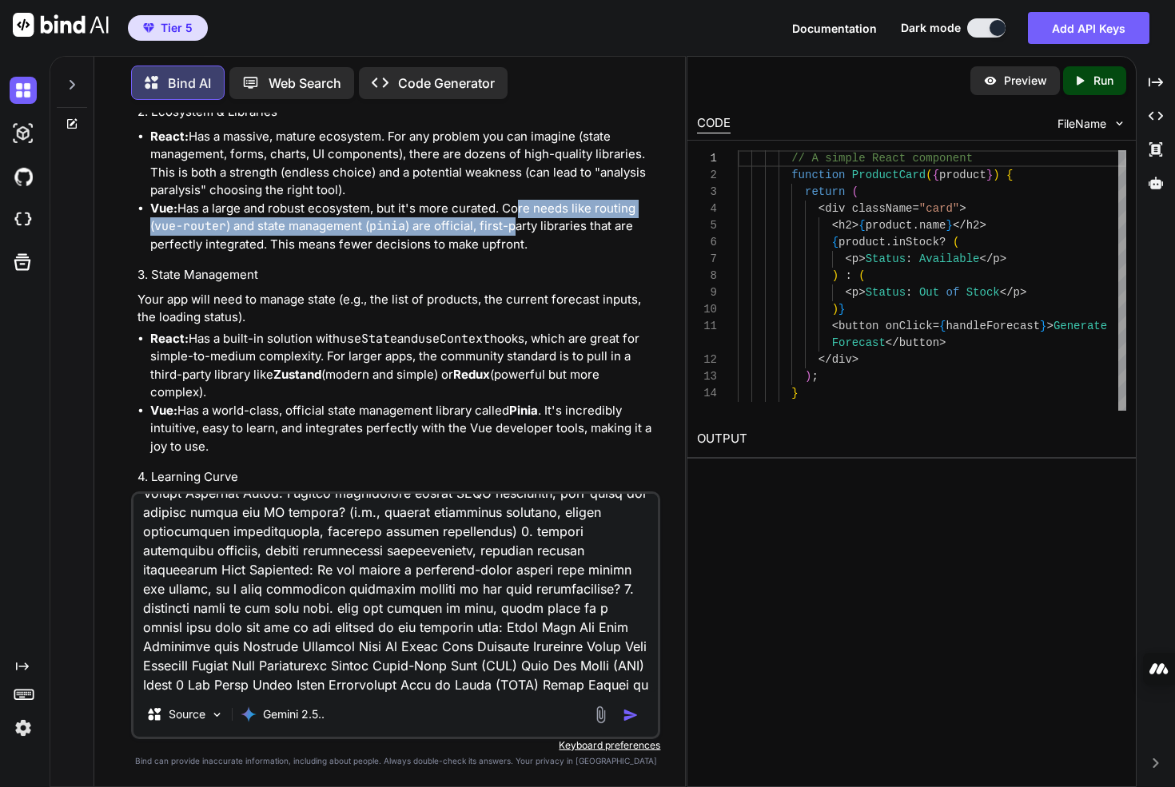
drag, startPoint x: 515, startPoint y: 356, endPoint x: 515, endPoint y: 380, distance: 24.0
click at [515, 254] on li "Vue: Has a large and robust ecosystem, but it's more curated. Core needs like r…" at bounding box center [403, 227] width 507 height 54
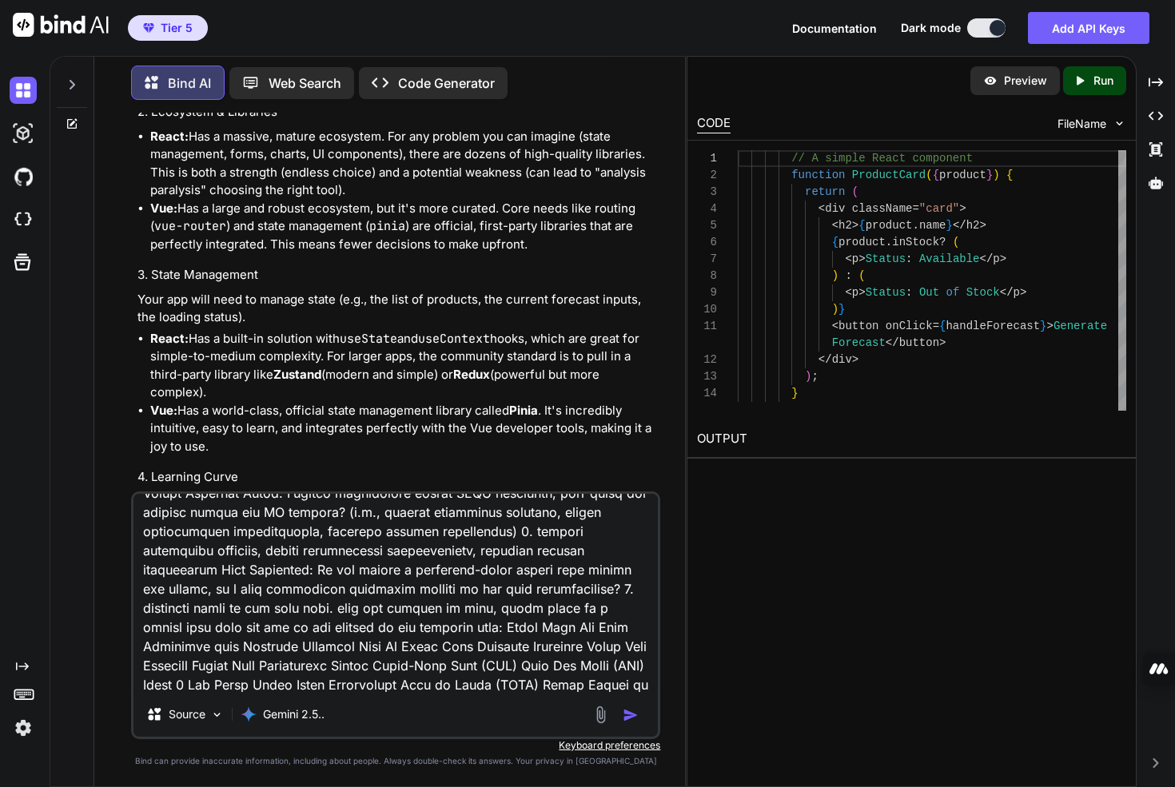
click at [509, 254] on li "Vue: Has a large and robust ecosystem, but it's more curated. Core needs like r…" at bounding box center [403, 227] width 507 height 54
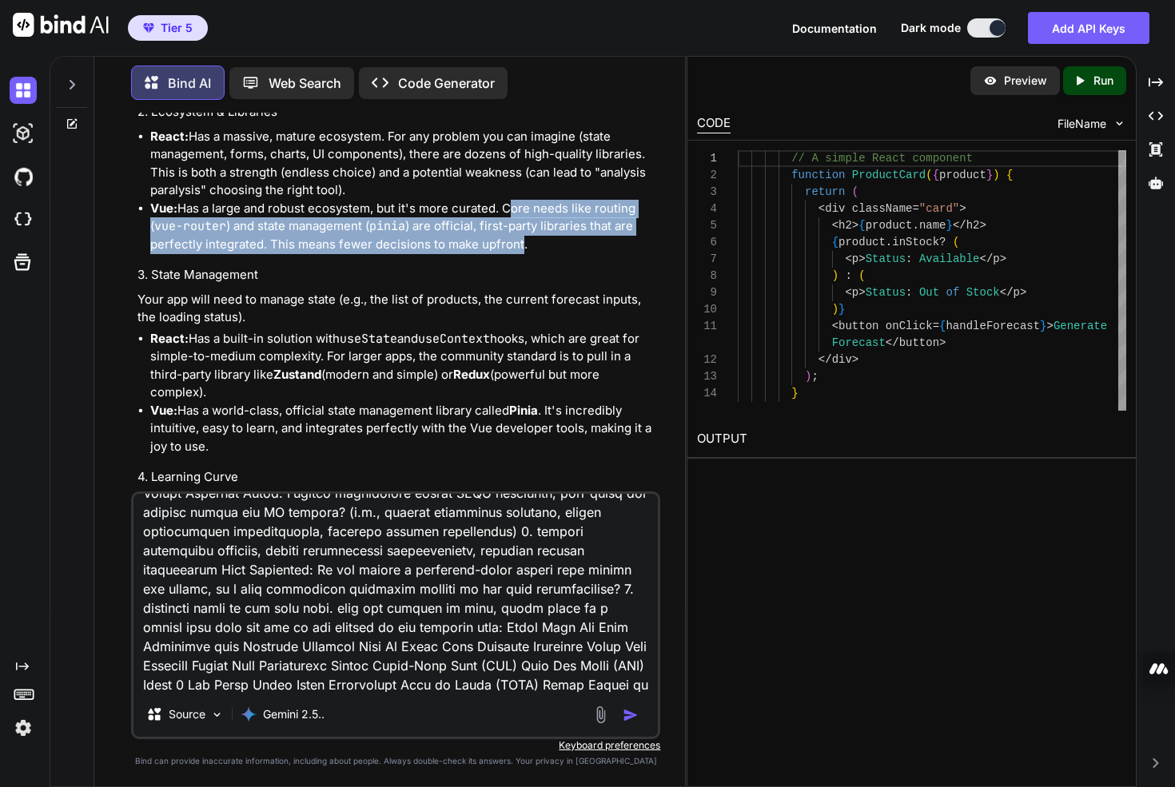
drag, startPoint x: 509, startPoint y: 361, endPoint x: 506, endPoint y: 384, distance: 22.6
click at [506, 254] on li "Vue: Has a large and robust ecosystem, but it's more curated. Core needs like r…" at bounding box center [403, 227] width 507 height 54
click at [289, 254] on li "Vue: Has a large and robust ecosystem, but it's more curated. Core needs like r…" at bounding box center [403, 227] width 507 height 54
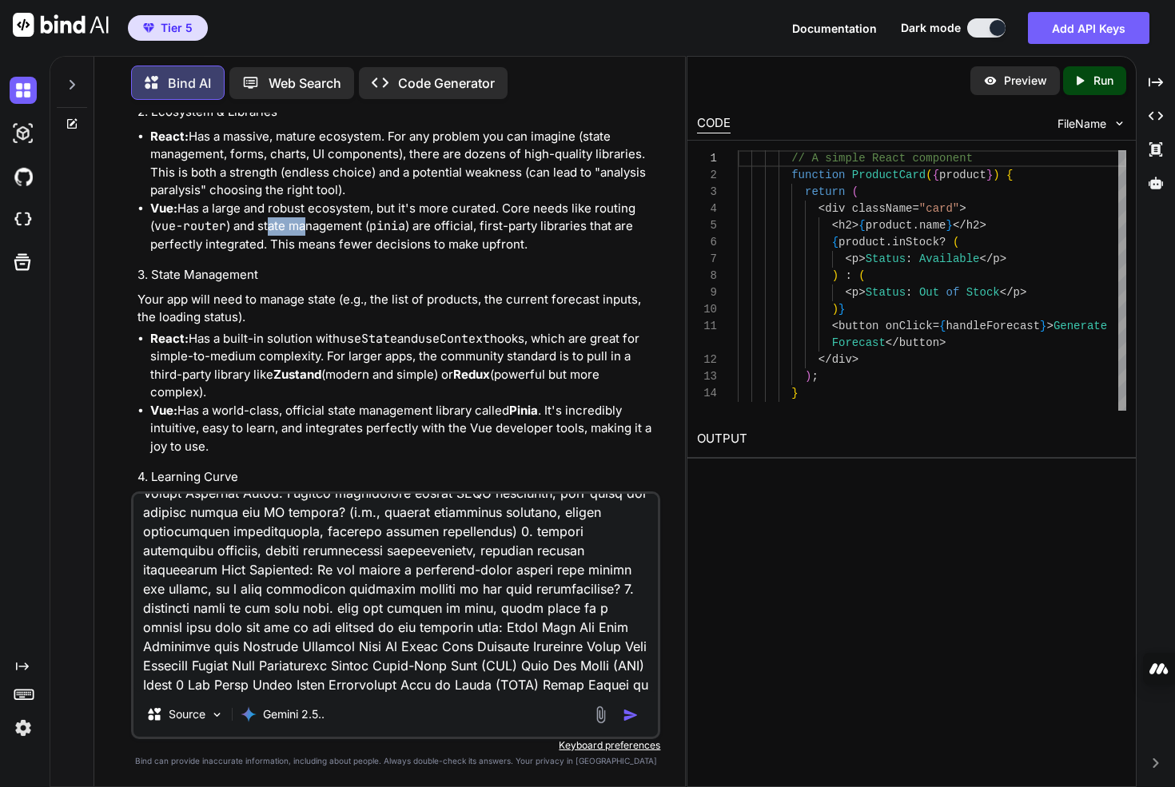
drag, startPoint x: 272, startPoint y: 381, endPoint x: 356, endPoint y: 381, distance: 83.9
click at [309, 254] on li "Vue: Has a large and robust ecosystem, but it's more curated. Core needs like r…" at bounding box center [403, 227] width 507 height 54
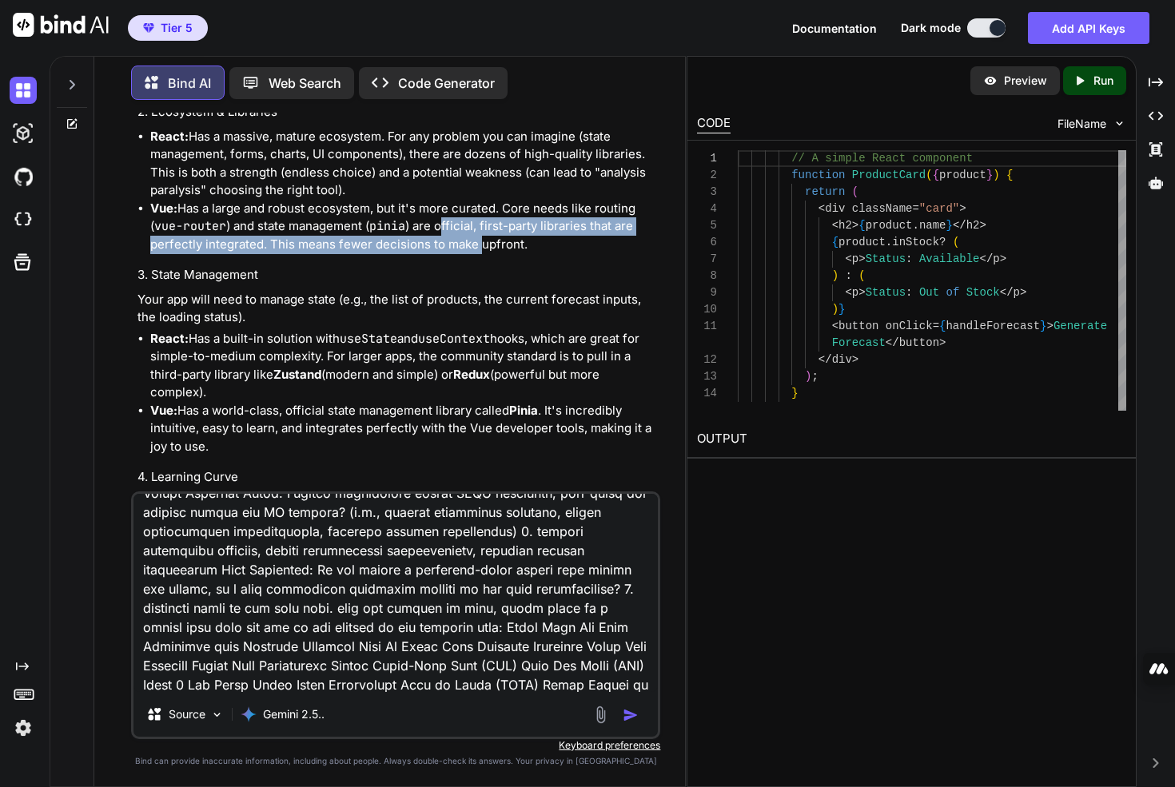
drag, startPoint x: 441, startPoint y: 381, endPoint x: 479, endPoint y: 397, distance: 40.8
click at [478, 254] on li "Vue: Has a large and robust ecosystem, but it's more curated. Core needs like r…" at bounding box center [403, 227] width 507 height 54
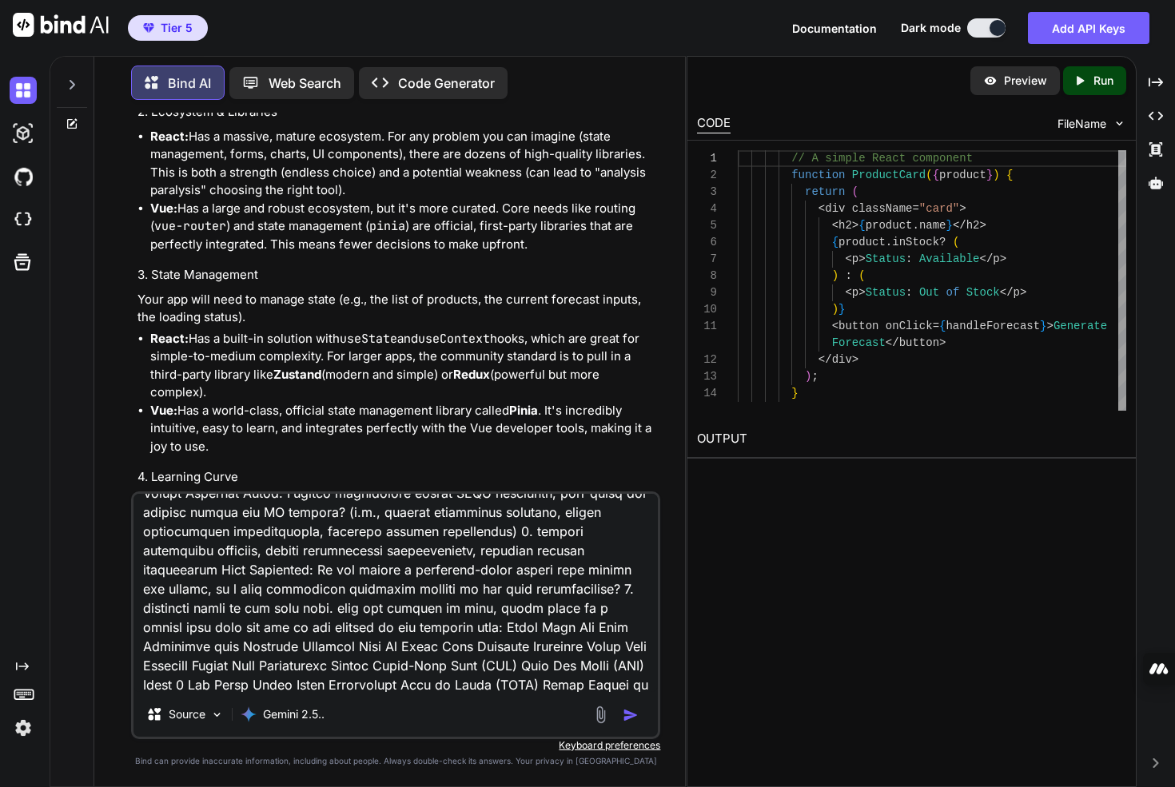
click at [505, 254] on li "Vue: Has a large and robust ecosystem, but it's more curated. Core needs like r…" at bounding box center [403, 227] width 507 height 54
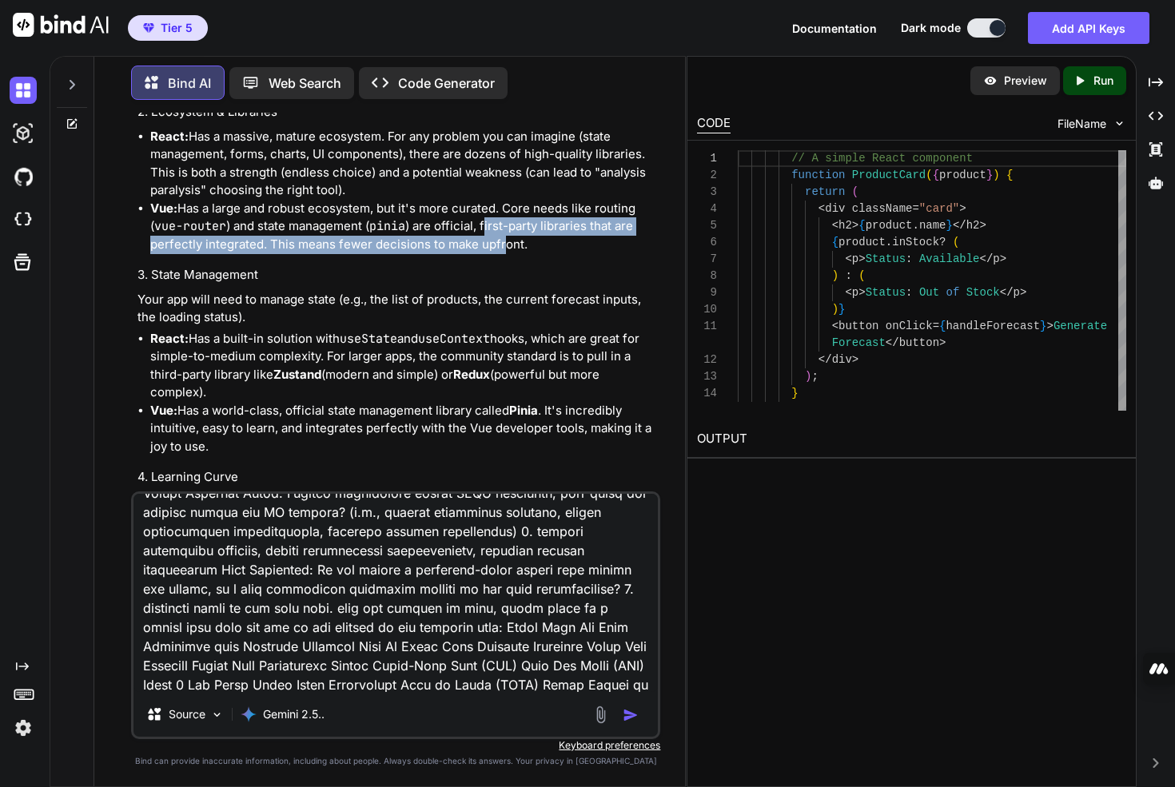
drag, startPoint x: 485, startPoint y: 381, endPoint x: 513, endPoint y: 399, distance: 33.5
click at [513, 254] on li "Vue: Has a large and robust ecosystem, but it's more curated. Core needs like r…" at bounding box center [403, 227] width 507 height 54
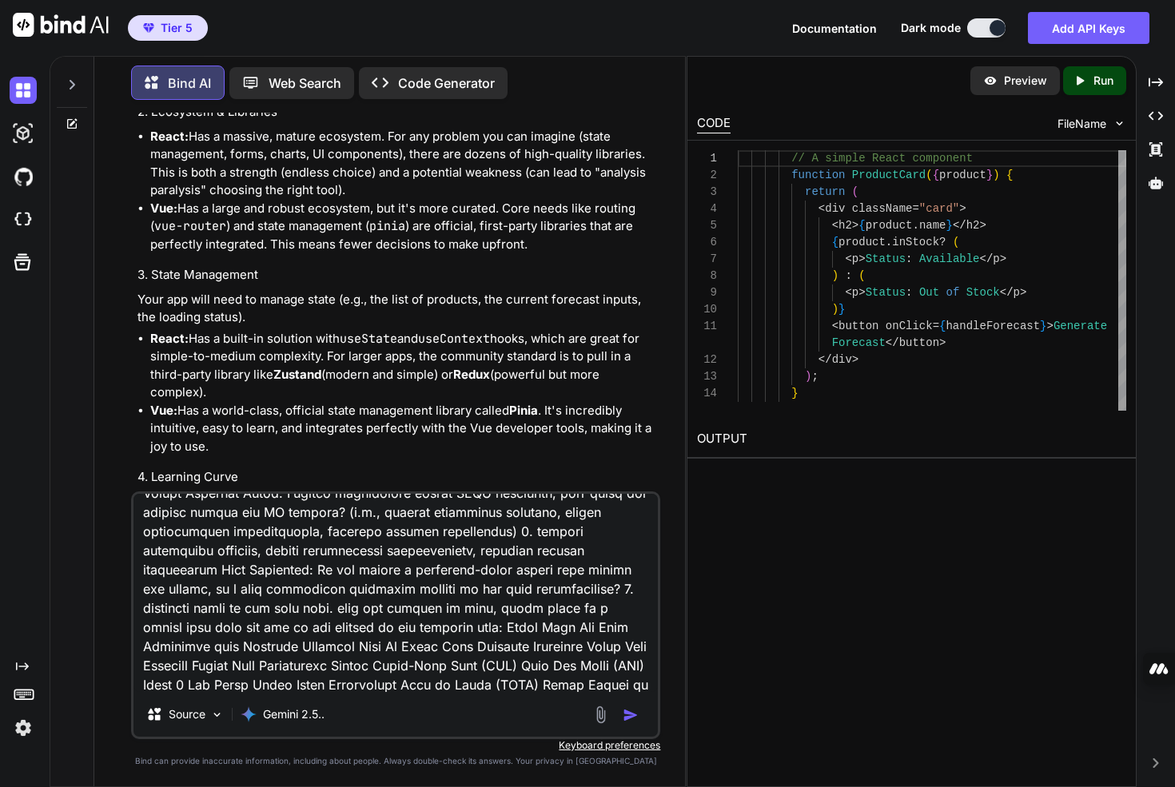
click at [534, 285] on h4 "3. State Management" at bounding box center [398, 275] width 520 height 18
click at [427, 254] on li "Vue: Has a large and robust ecosystem, but it's more curated. Core needs like r…" at bounding box center [403, 227] width 507 height 54
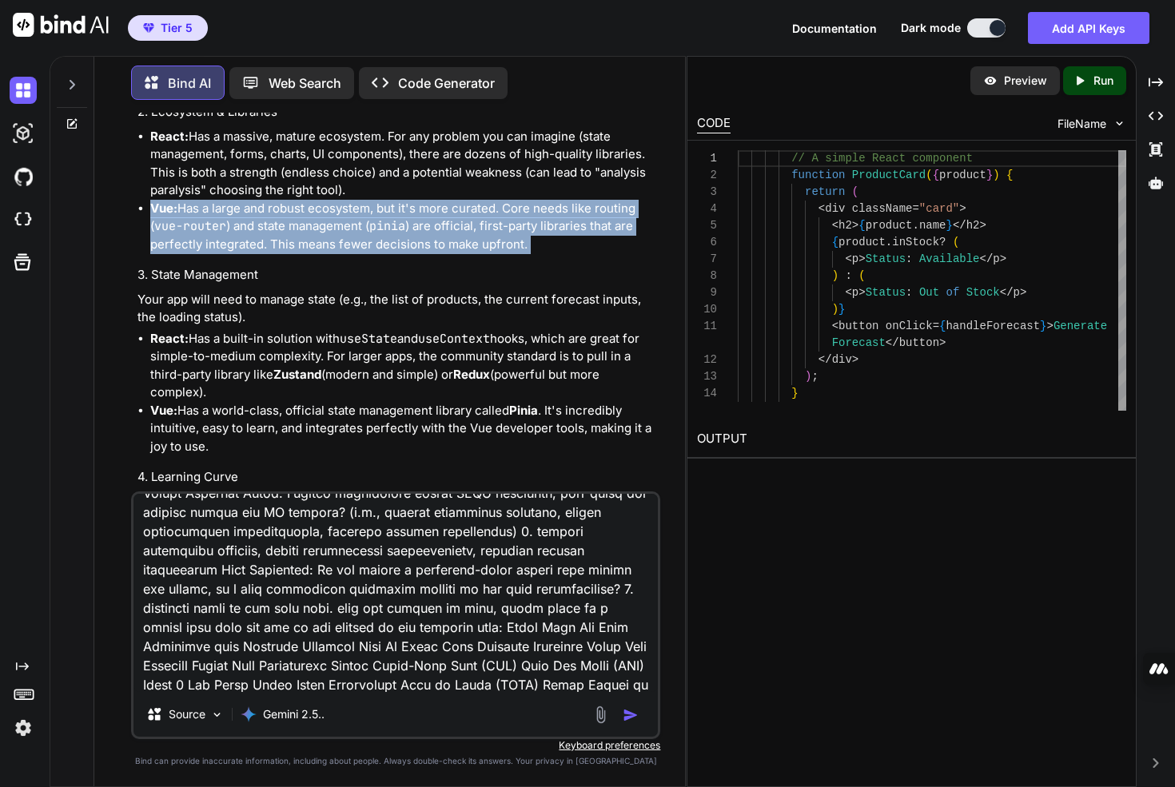
click at [427, 254] on li "Vue: Has a large and robust ecosystem, but it's more curated. Core needs like r…" at bounding box center [403, 227] width 507 height 54
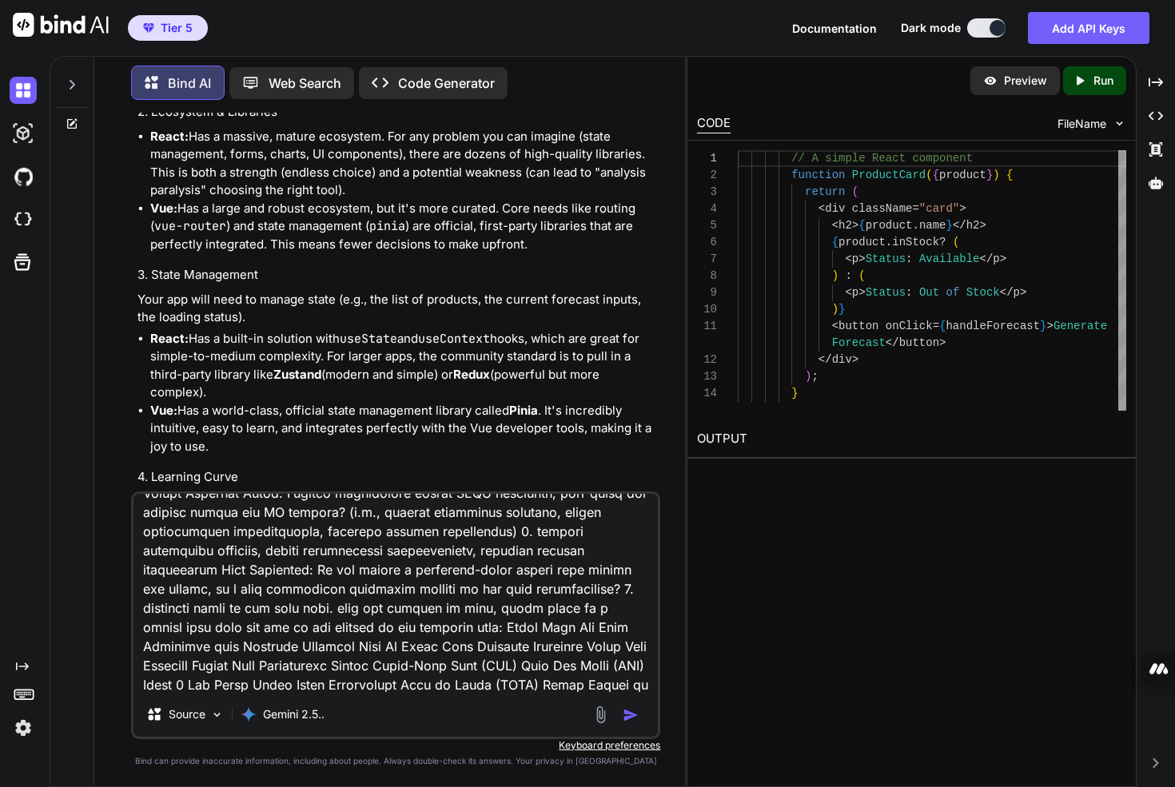
click at [431, 200] on li "React: Has a massive, mature ecosystem. For any problem you can imagine (state …" at bounding box center [403, 164] width 507 height 72
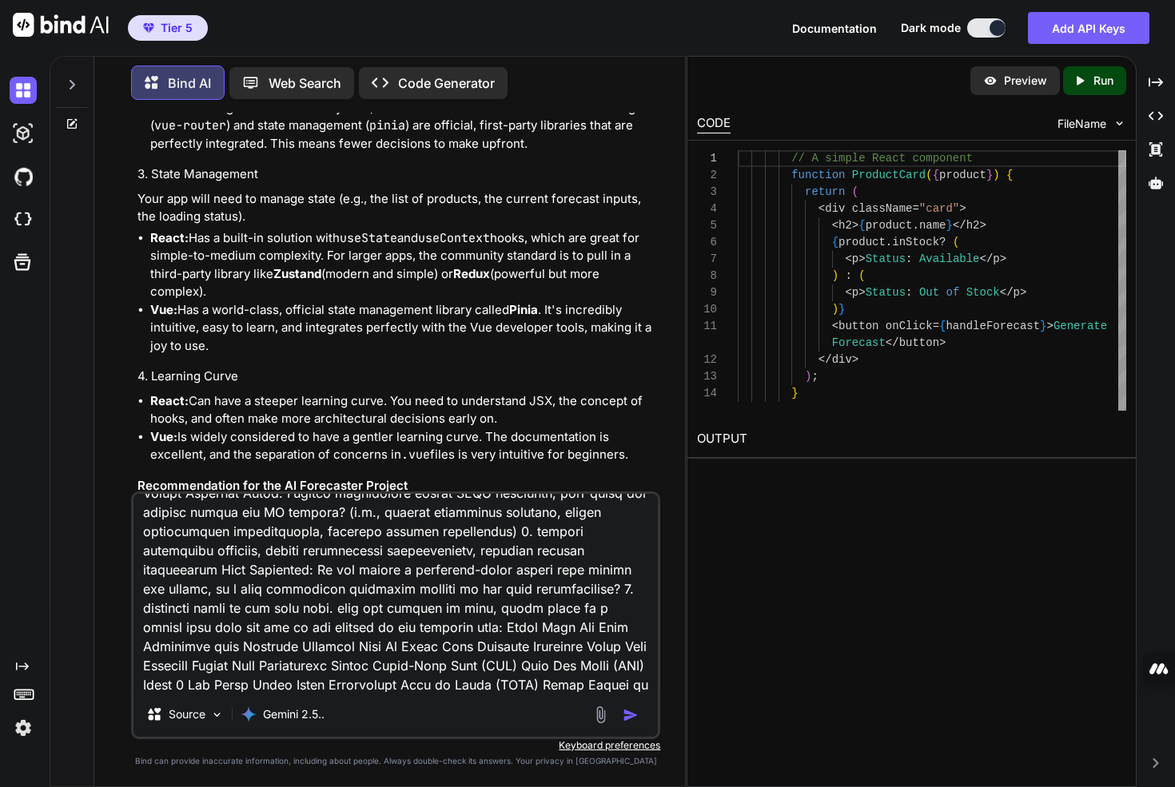
scroll to position [1309, 0]
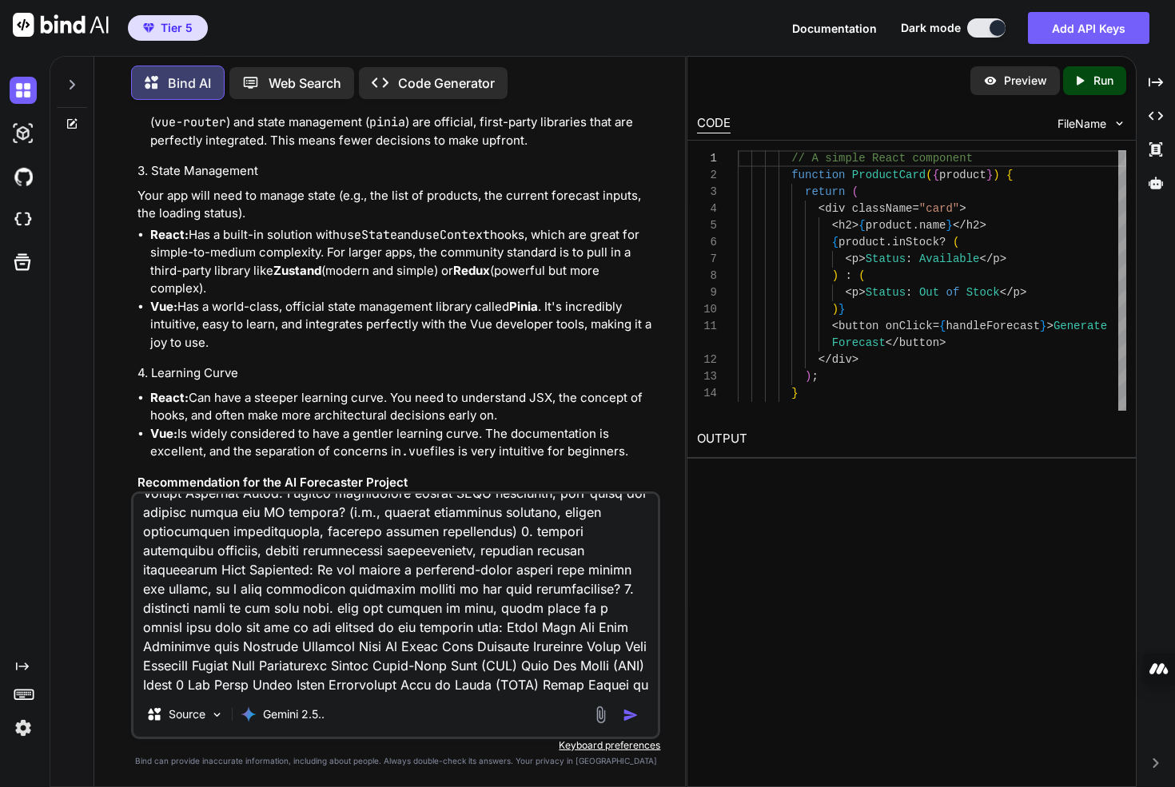
click at [369, 298] on li "React: Has a built-in solution with useState and useContext hooks, which are gr…" at bounding box center [403, 262] width 507 height 72
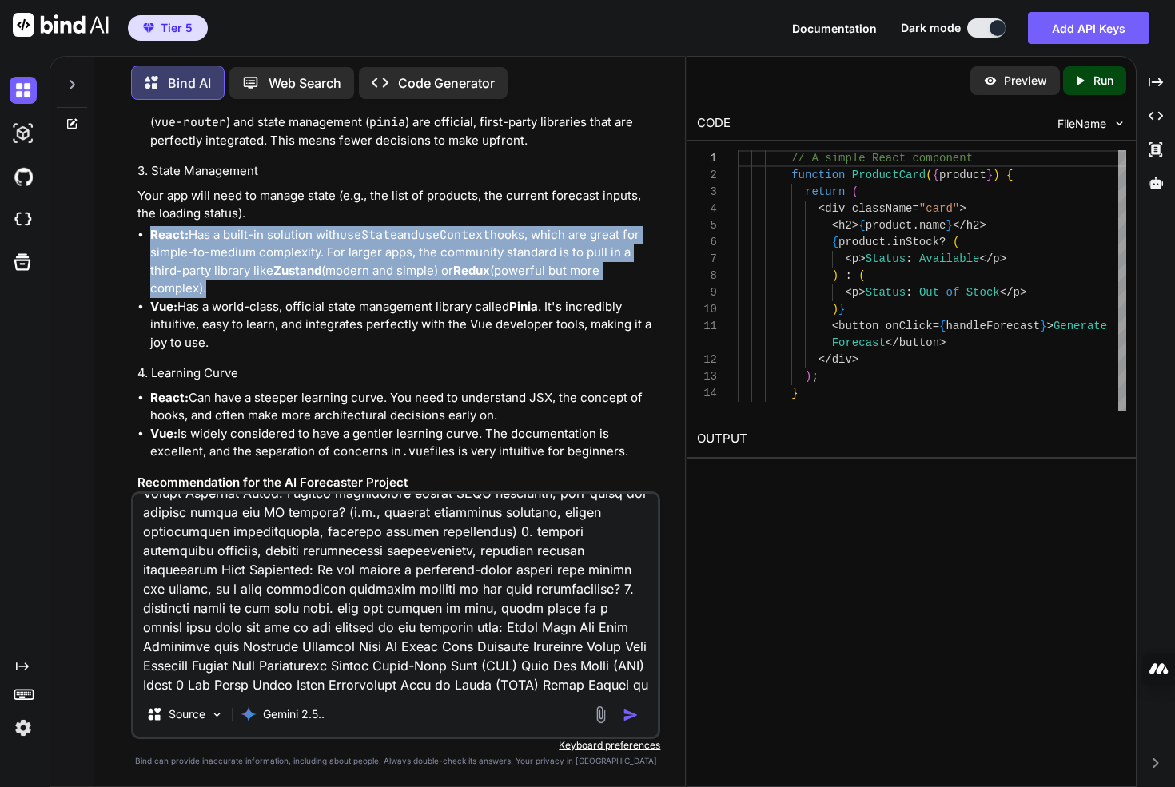
click at [369, 298] on li "React: Has a built-in solution with useState and useContext hooks, which are gr…" at bounding box center [403, 262] width 507 height 72
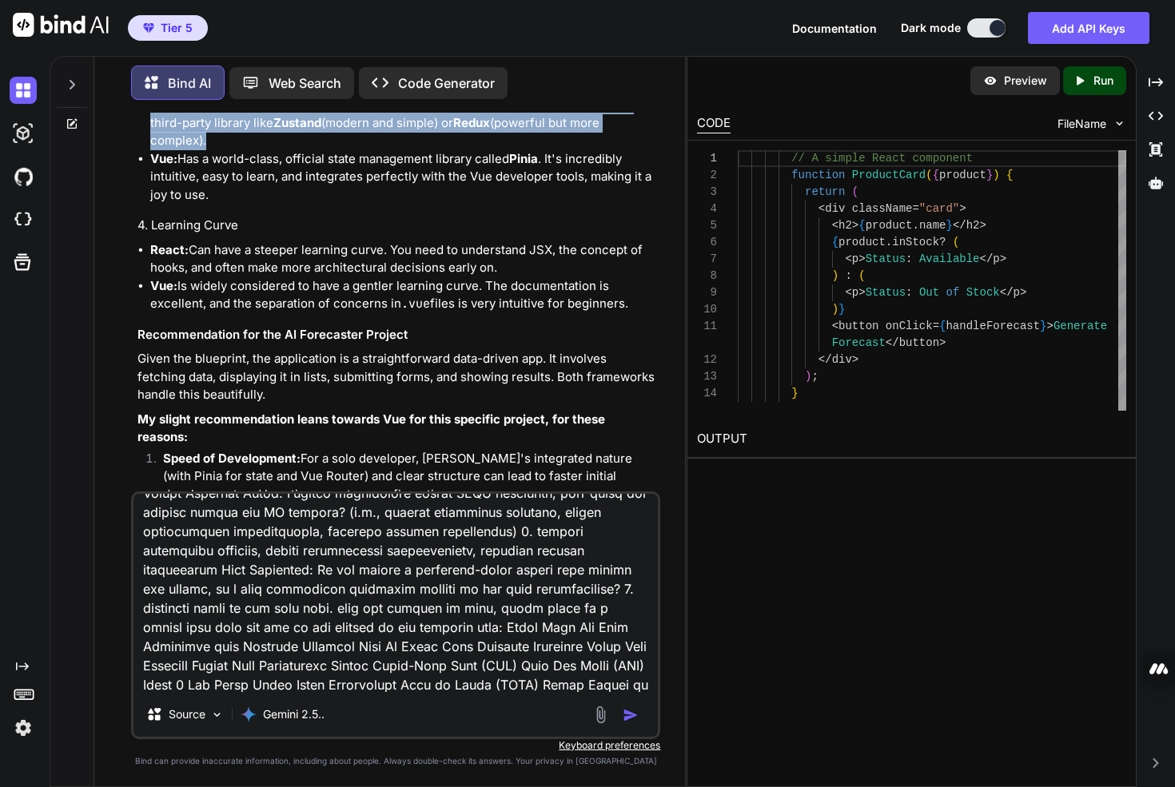
scroll to position [1495, 0]
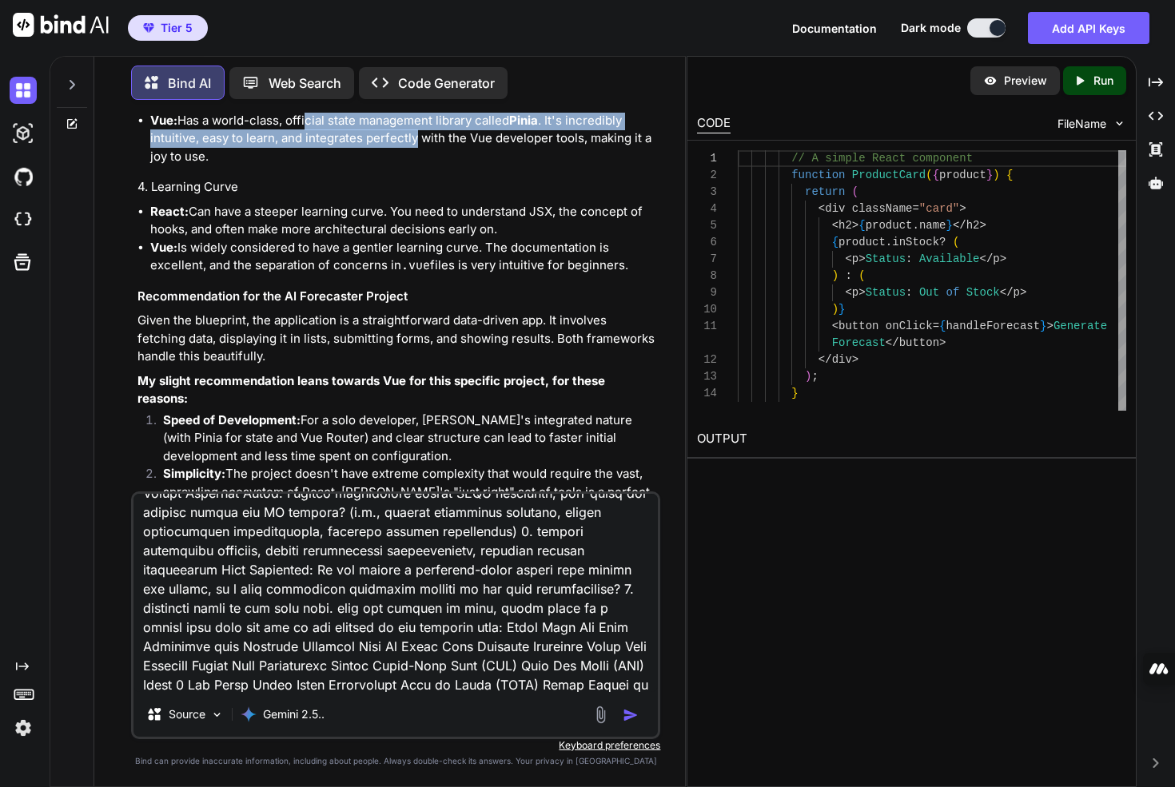
drag, startPoint x: 304, startPoint y: 271, endPoint x: 419, endPoint y: 296, distance: 117.8
click at [419, 166] on li "Vue: Has a world-class, official state management library called Pinia . It's i…" at bounding box center [403, 139] width 507 height 54
drag, startPoint x: 556, startPoint y: 275, endPoint x: 556, endPoint y: 284, distance: 8.8
click at [556, 166] on li "Vue: Has a world-class, official state management library called Pinia . It's i…" at bounding box center [403, 139] width 507 height 54
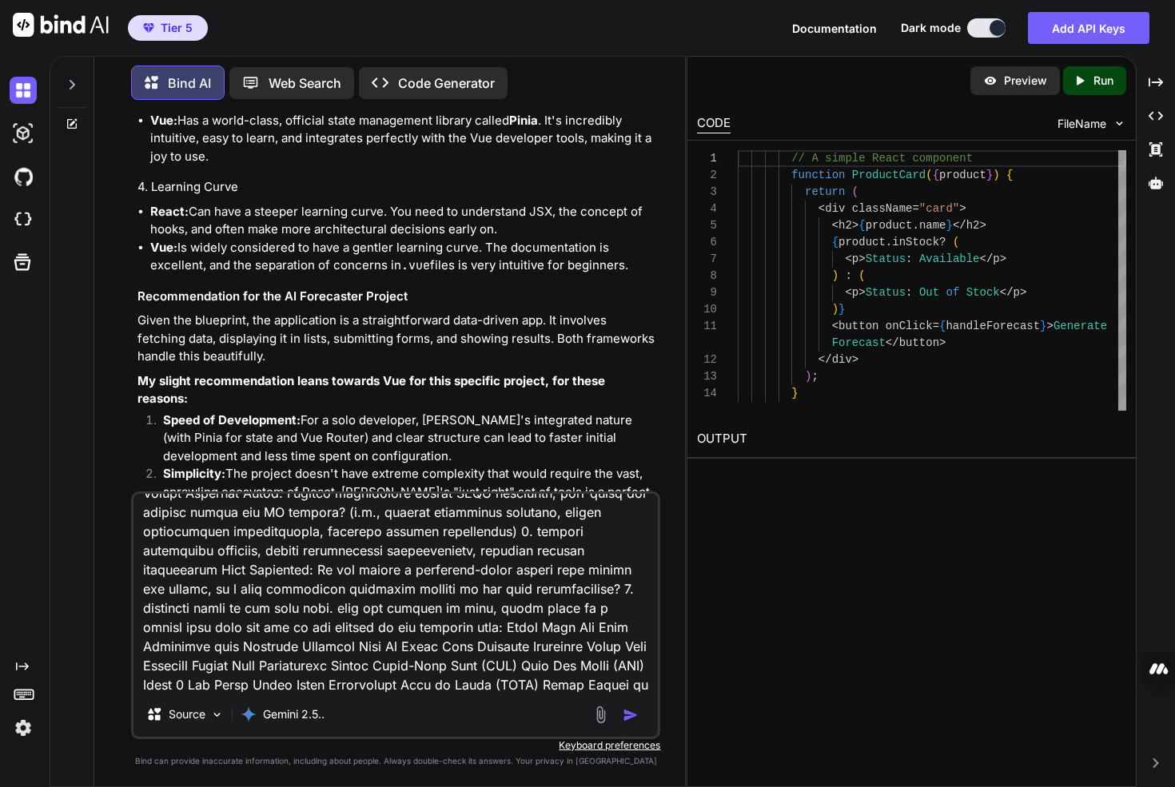
click at [371, 166] on li "Vue: Has a world-class, official state management library called Pinia . It's i…" at bounding box center [403, 139] width 507 height 54
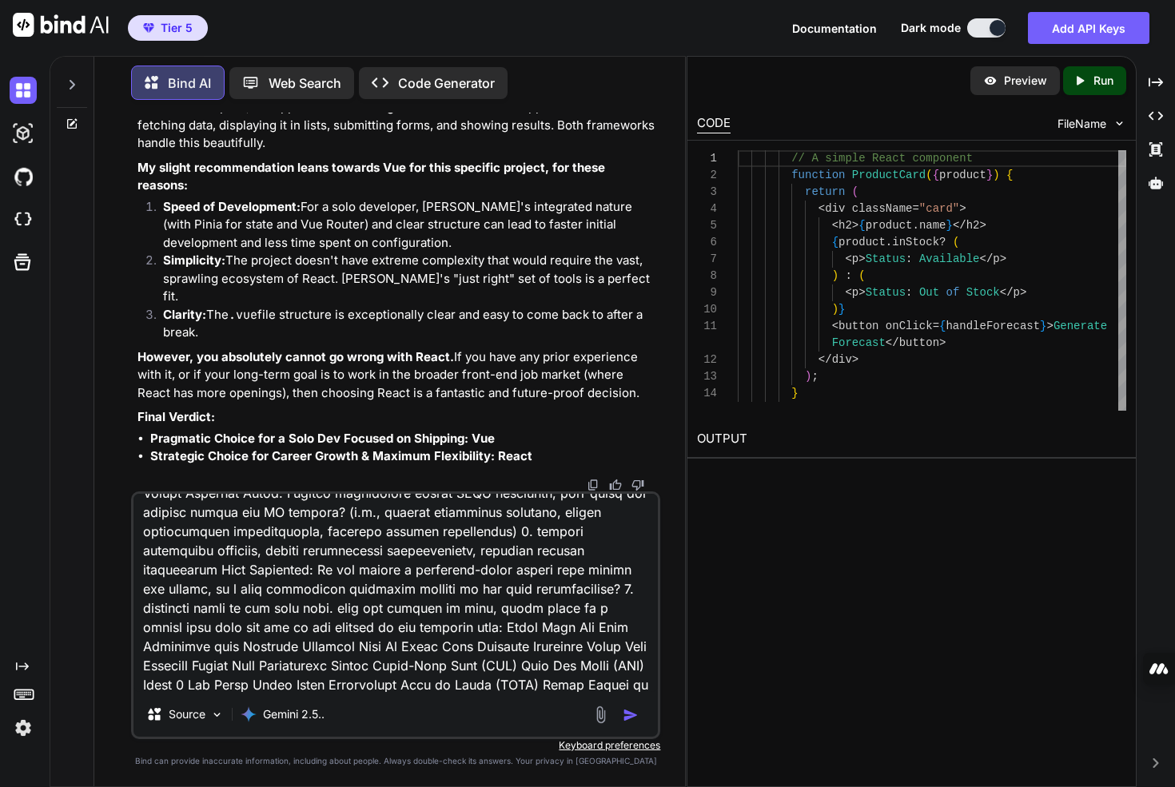
scroll to position [1819, 0]
click at [255, 241] on li "Speed of Development: For a solo developer, Vue's integrated nature (with Pinia…" at bounding box center [403, 225] width 507 height 54
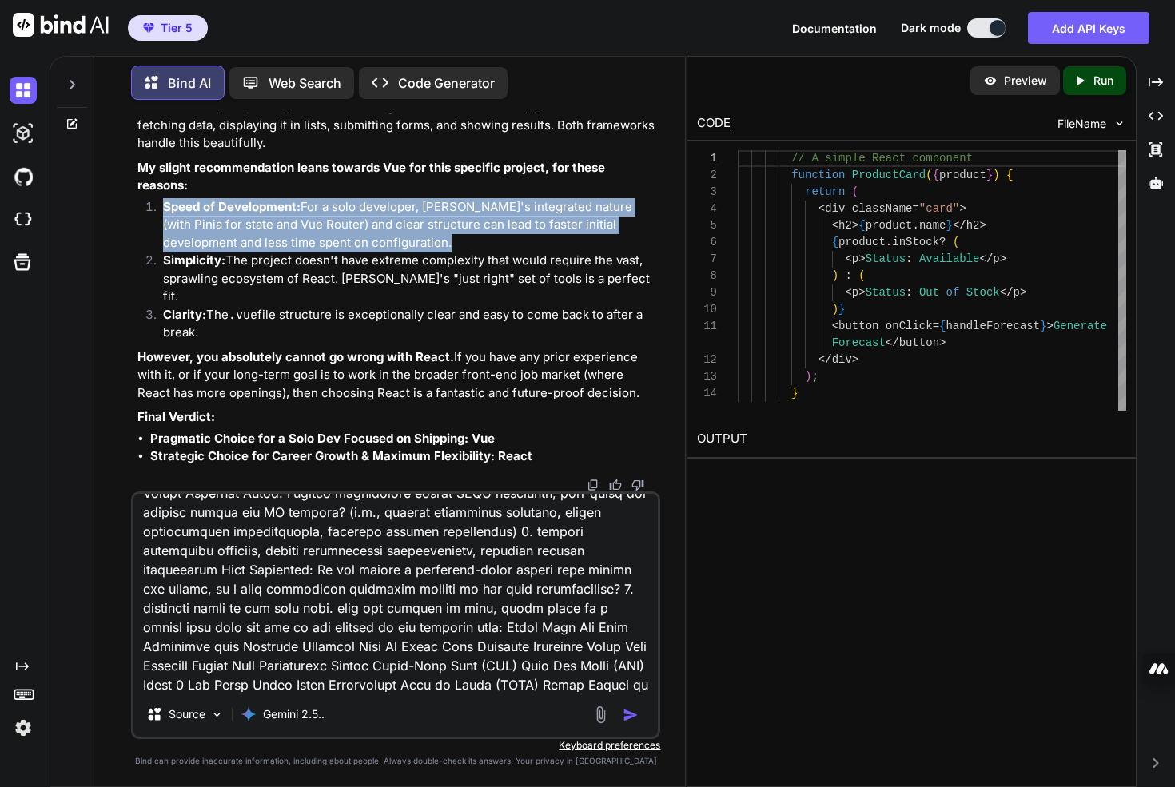
click at [255, 241] on li "Speed of Development: For a solo developer, Vue's integrated nature (with Pinia…" at bounding box center [403, 225] width 507 height 54
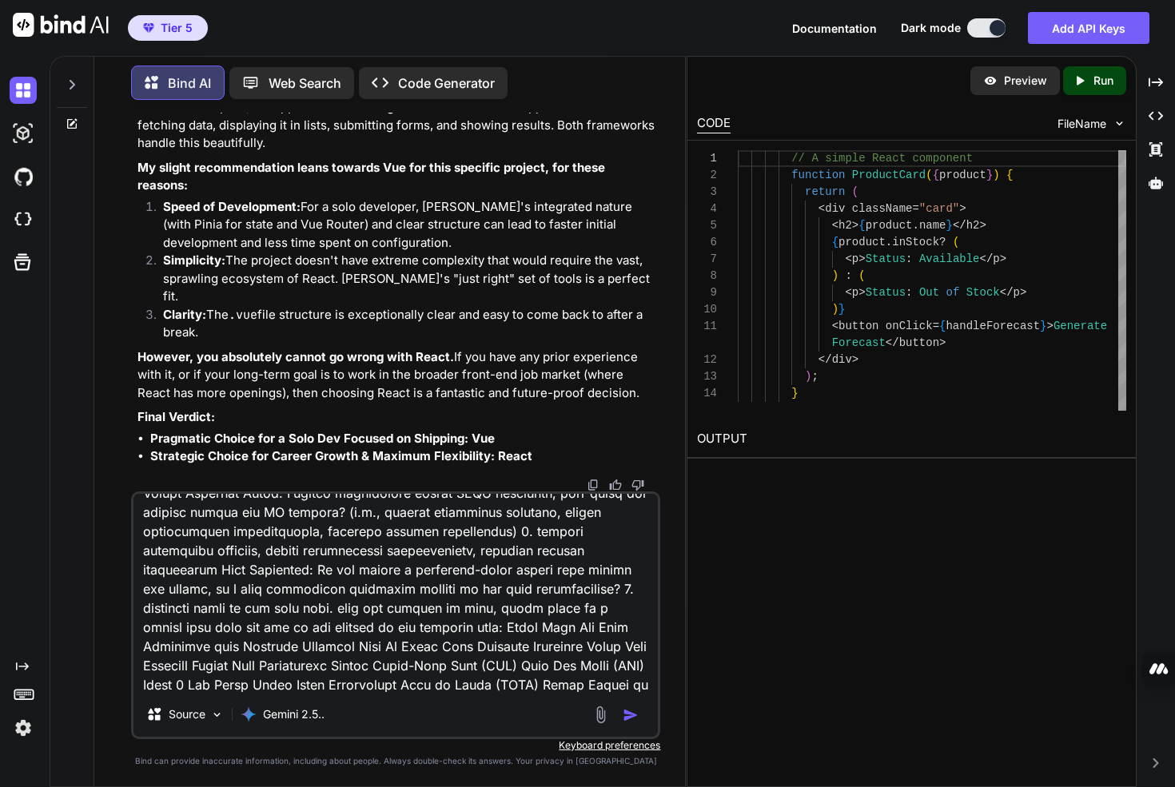
click at [270, 310] on li "Clarity: The .vue file structure is exceptionally clear and easy to come back t…" at bounding box center [403, 324] width 507 height 36
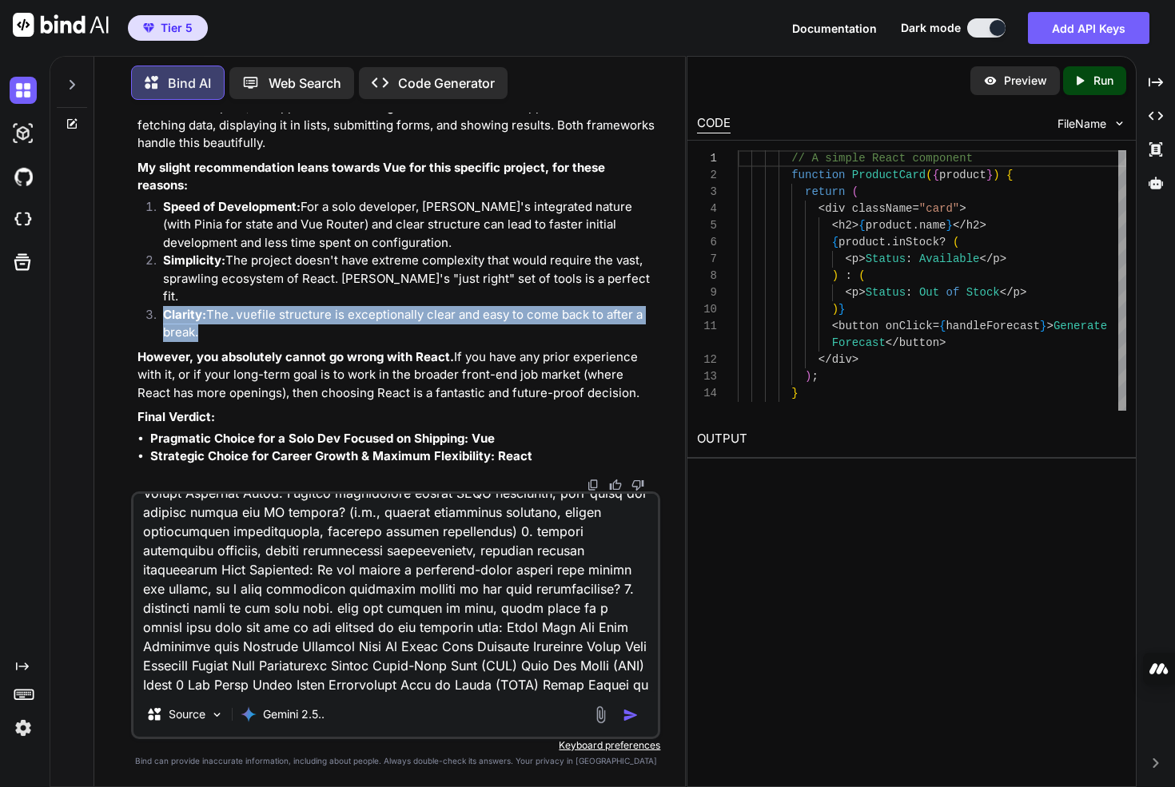
click at [270, 310] on li "Clarity: The .vue file structure is exceptionally clear and easy to come back t…" at bounding box center [403, 324] width 507 height 36
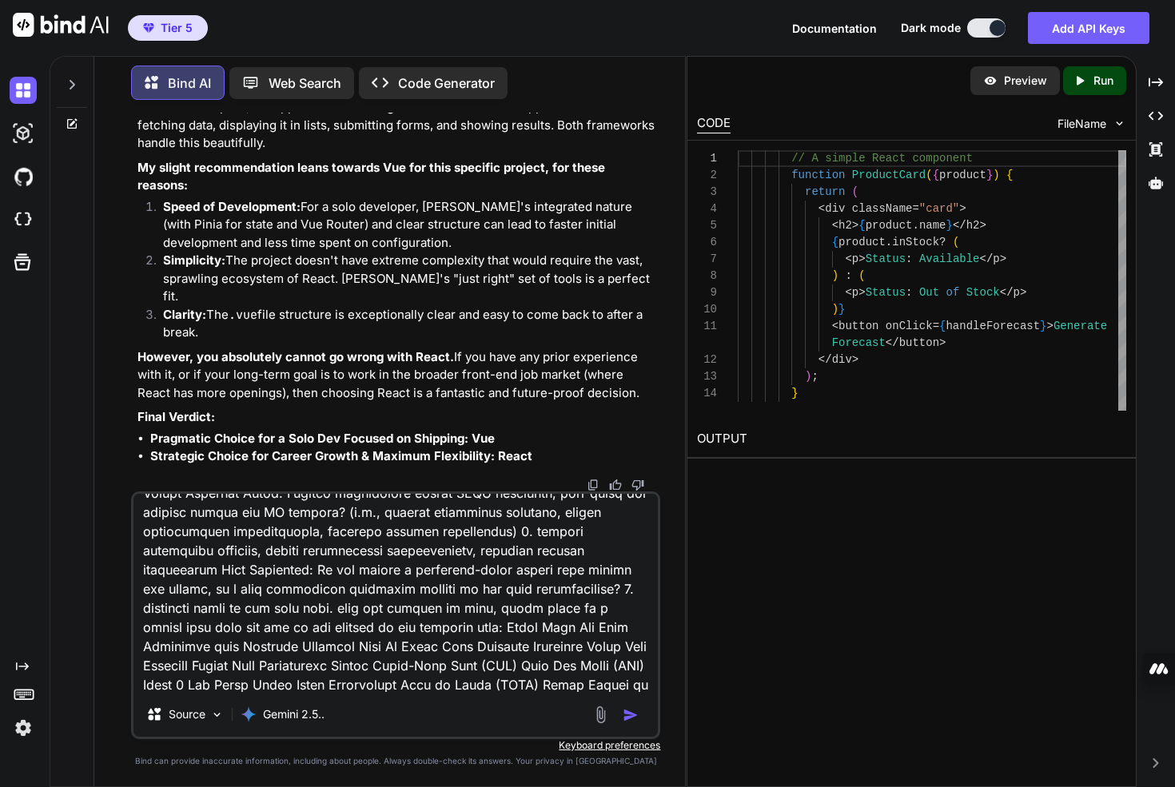
click at [249, 270] on li "Simplicity: The project doesn't have extreme complexity that would require the …" at bounding box center [403, 279] width 507 height 54
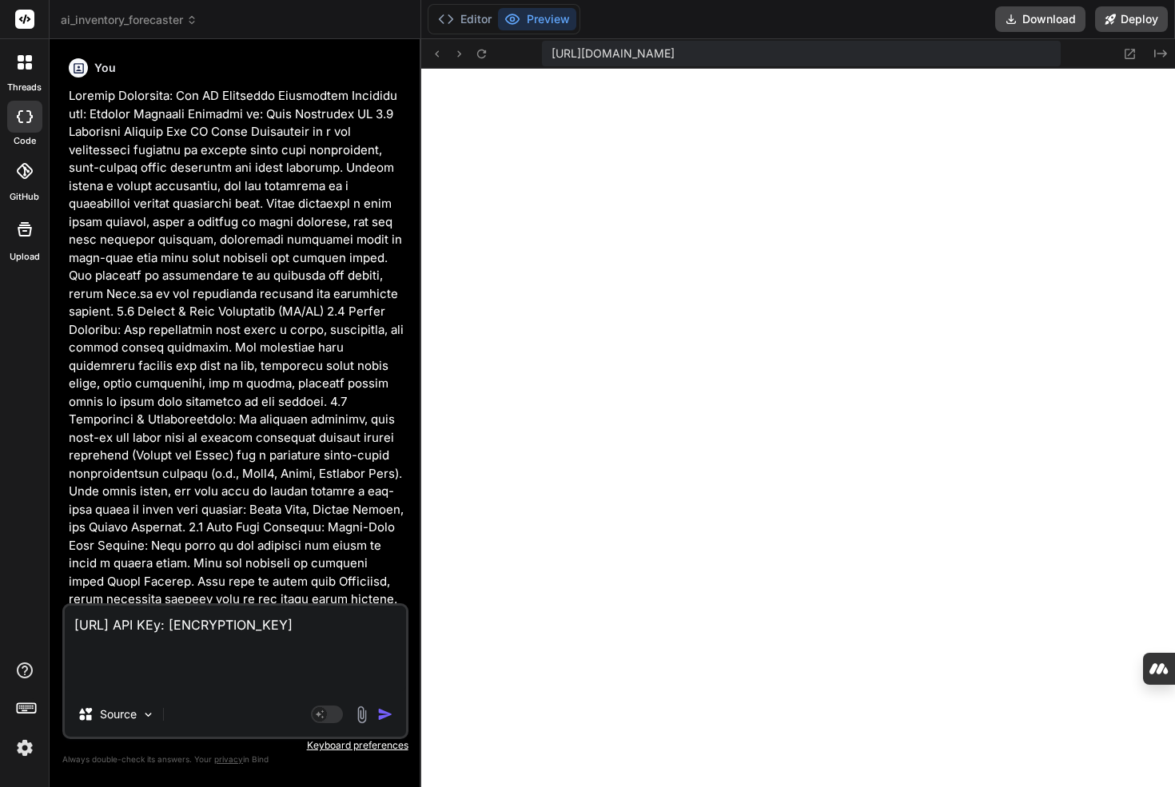
scroll to position [2613, 0]
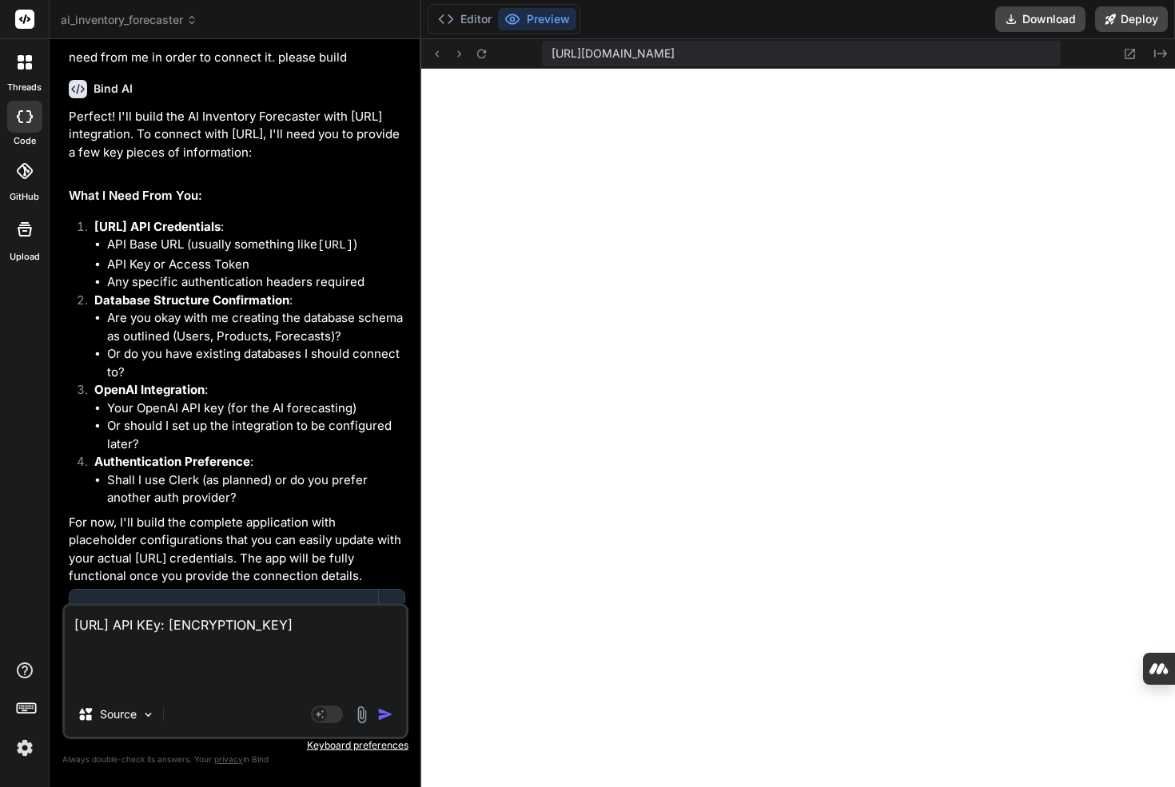
click at [229, 659] on textarea "[URL] API KEy: [ENCRYPTION_KEY]" at bounding box center [235, 649] width 341 height 86
click at [229, 643] on textarea "[URL] API KEy: [ENCRYPTION_KEY]" at bounding box center [235, 649] width 341 height 86
type textarea "x"
